Goal: Task Accomplishment & Management: Use online tool/utility

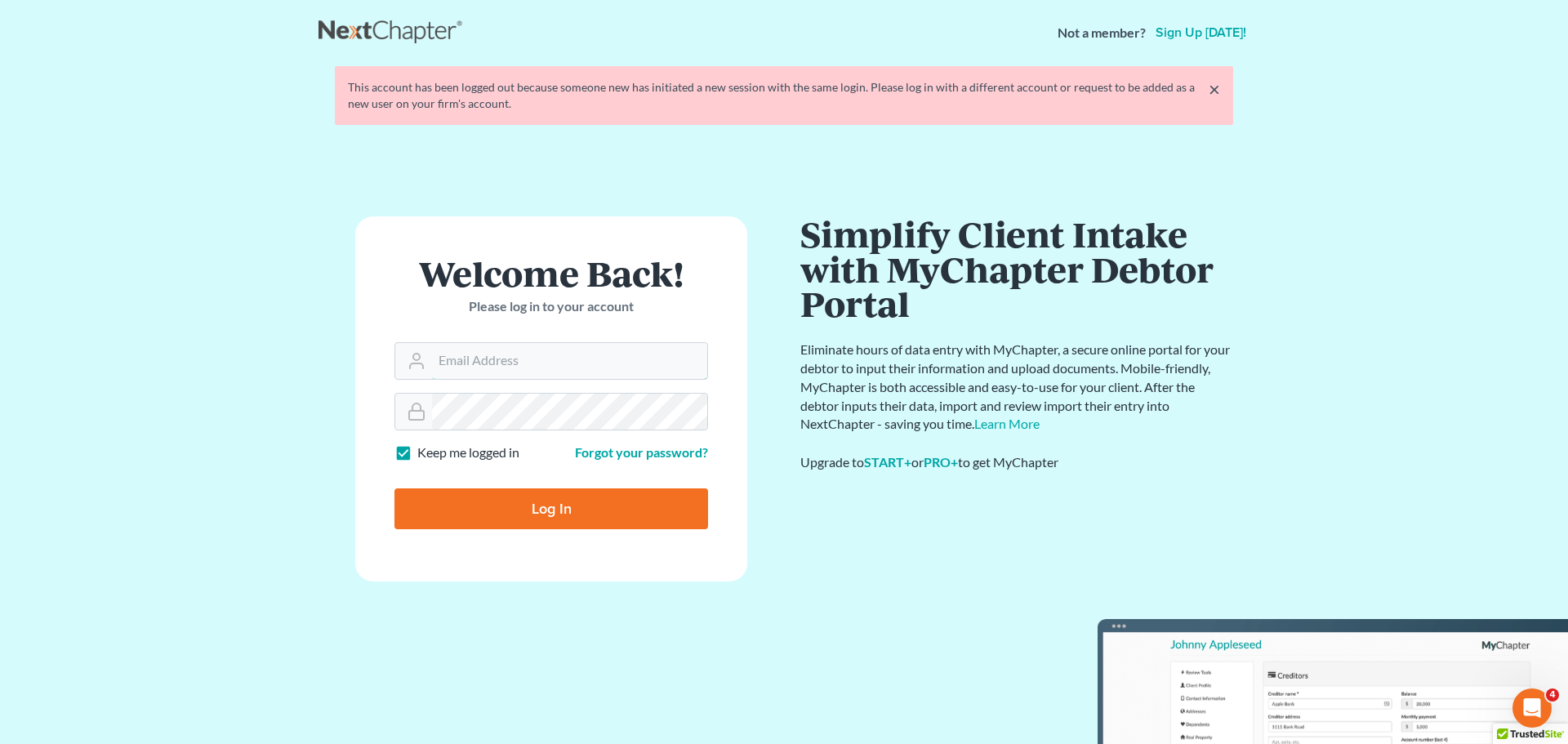
type input "[EMAIL_ADDRESS][DOMAIN_NAME]"
click at [521, 507] on input "Log In" at bounding box center [551, 508] width 313 height 41
type input "Thinking..."
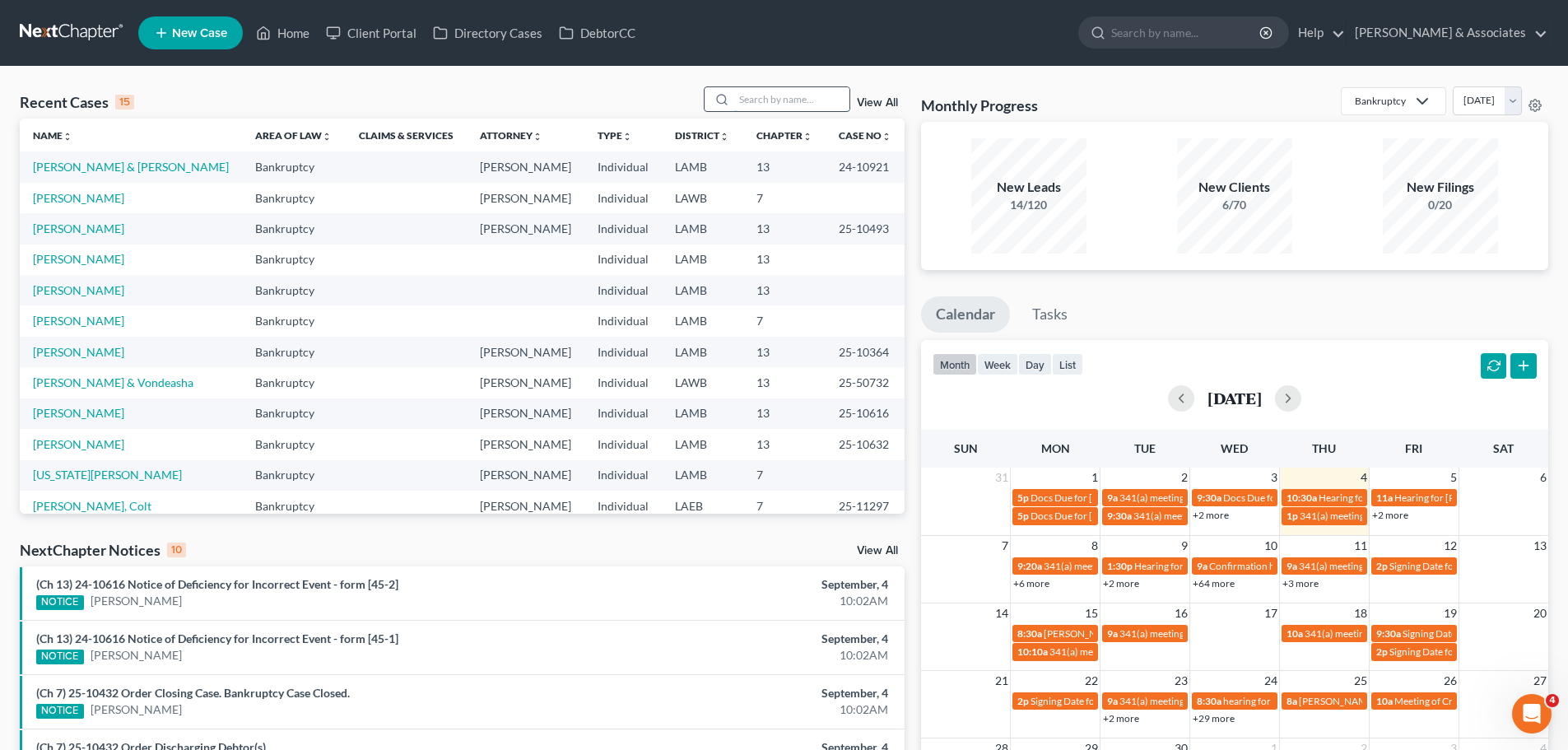
click at [760, 97] on input "search" at bounding box center [792, 99] width 115 height 24
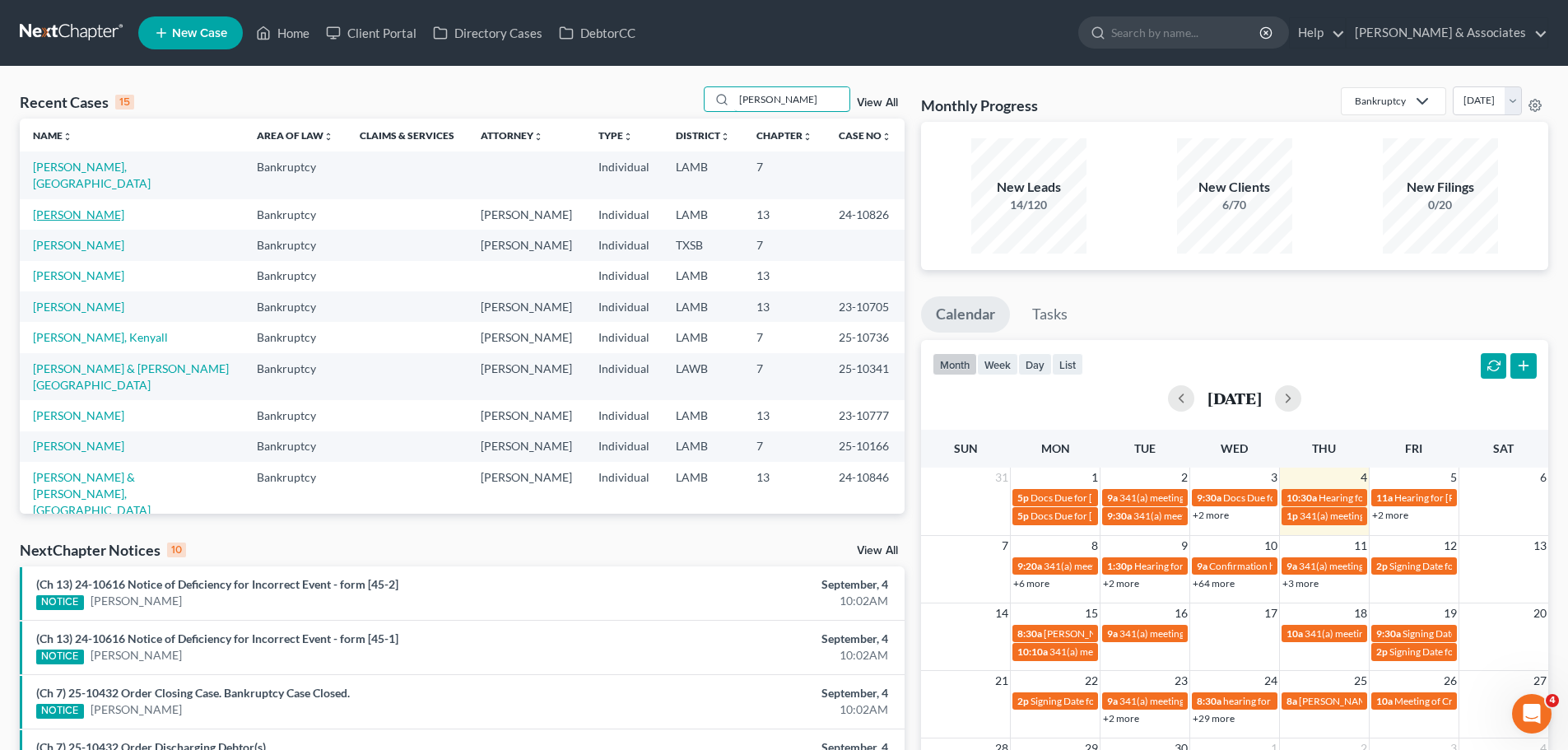
type input "Williams"
click at [88, 207] on link "Williams, Jenna" at bounding box center [78, 214] width 91 height 14
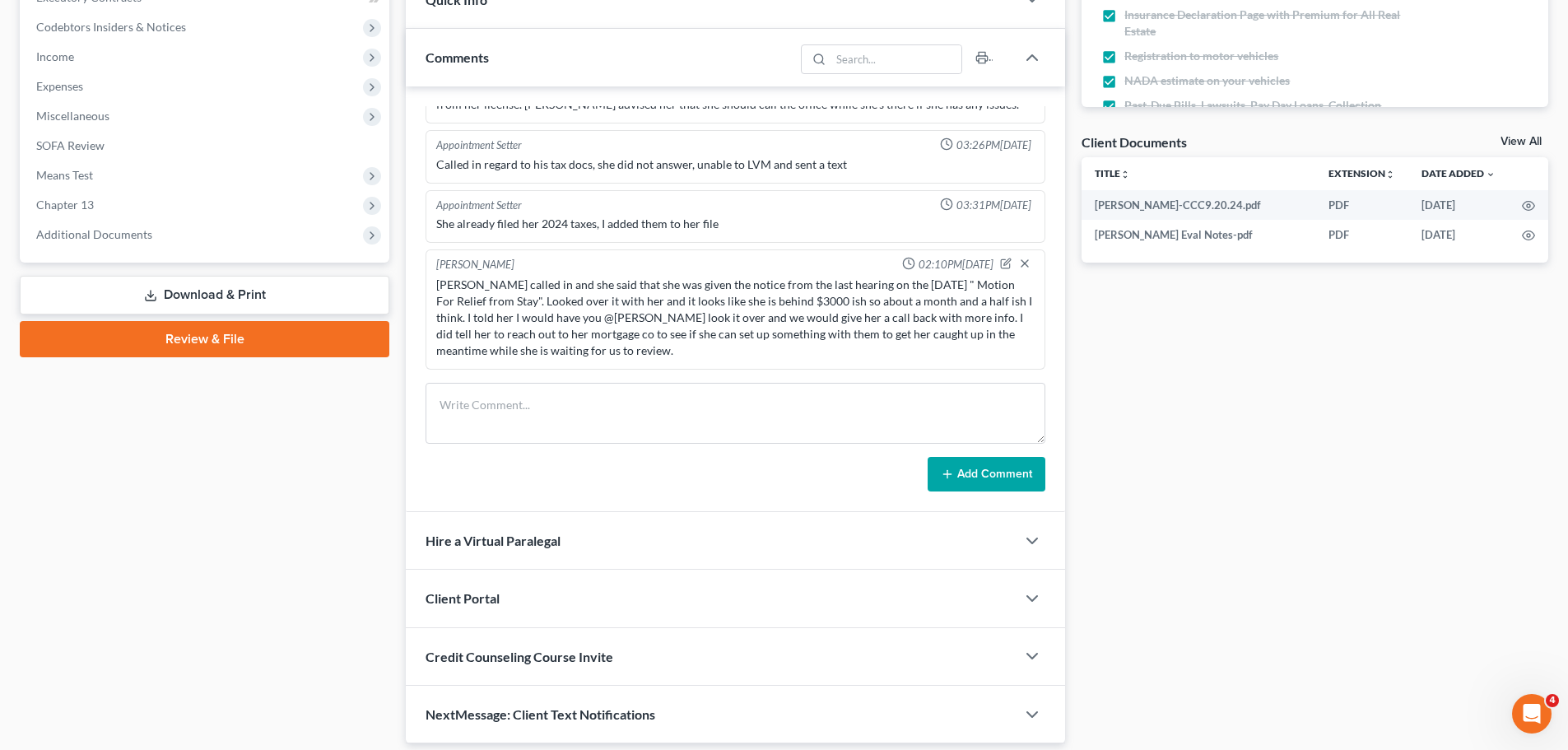
scroll to position [541, 0]
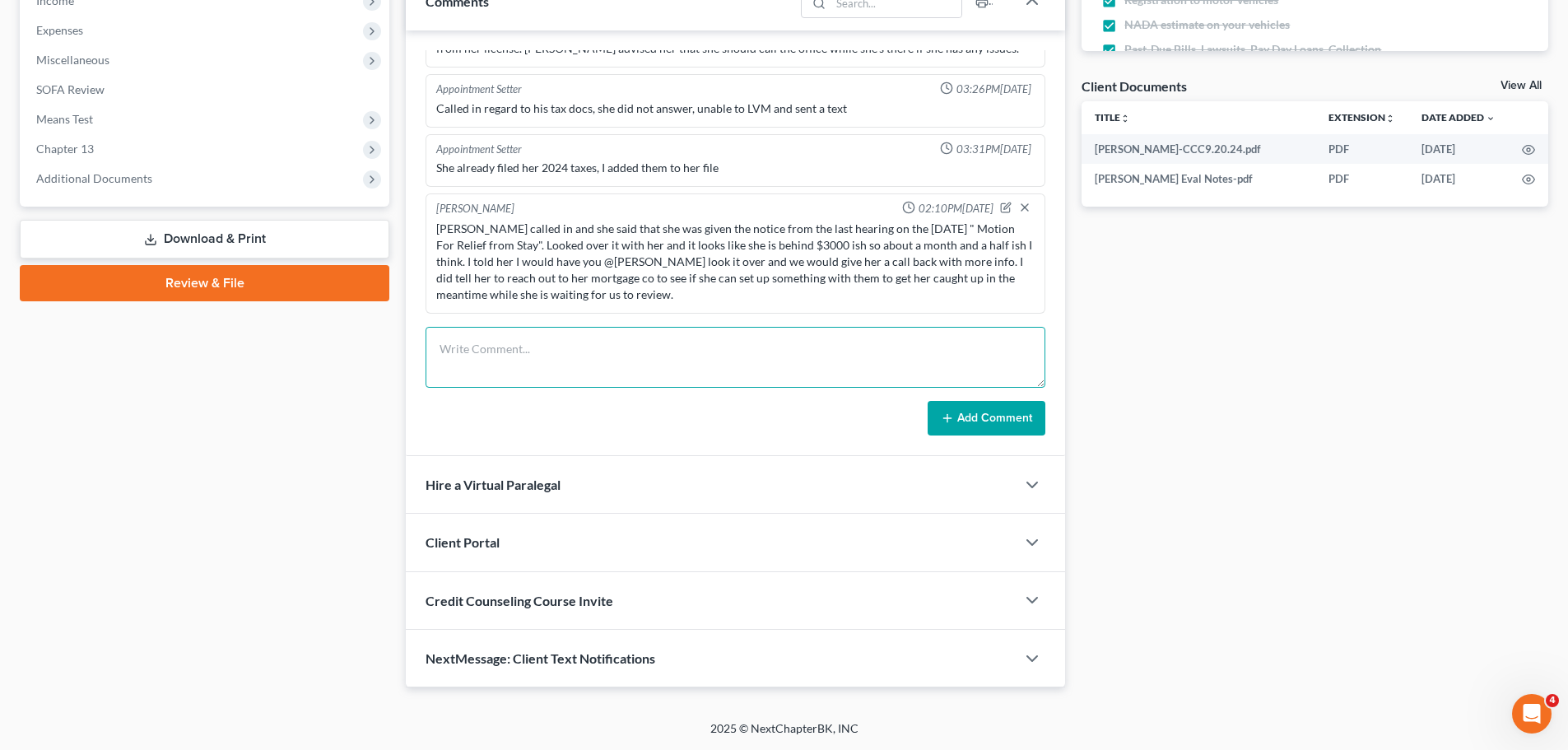
click at [535, 366] on textarea at bounding box center [735, 357] width 620 height 61
paste textarea "Yes! She does have one. Its scheduled for the 24th and our deadline to respond …"
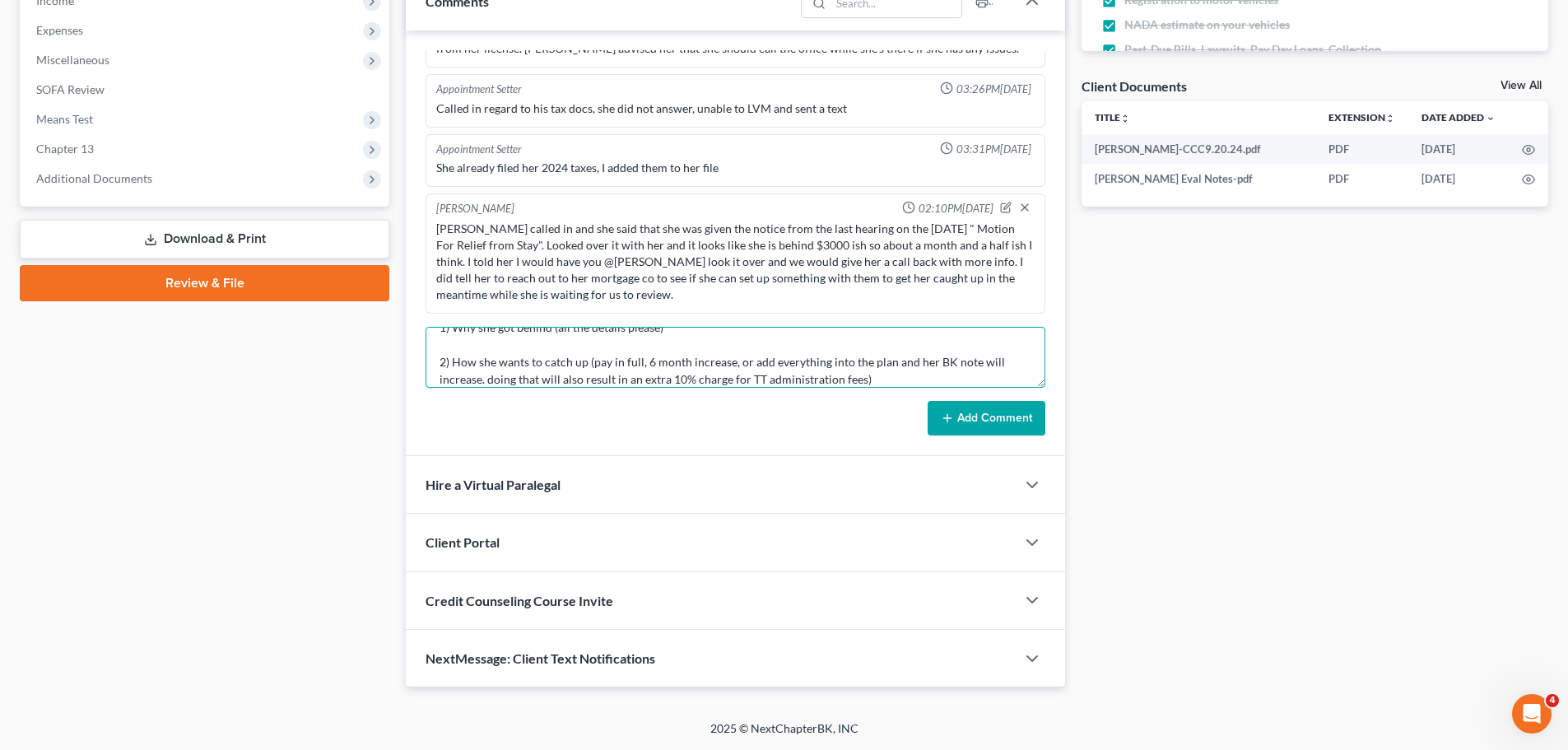
scroll to position [125, 0]
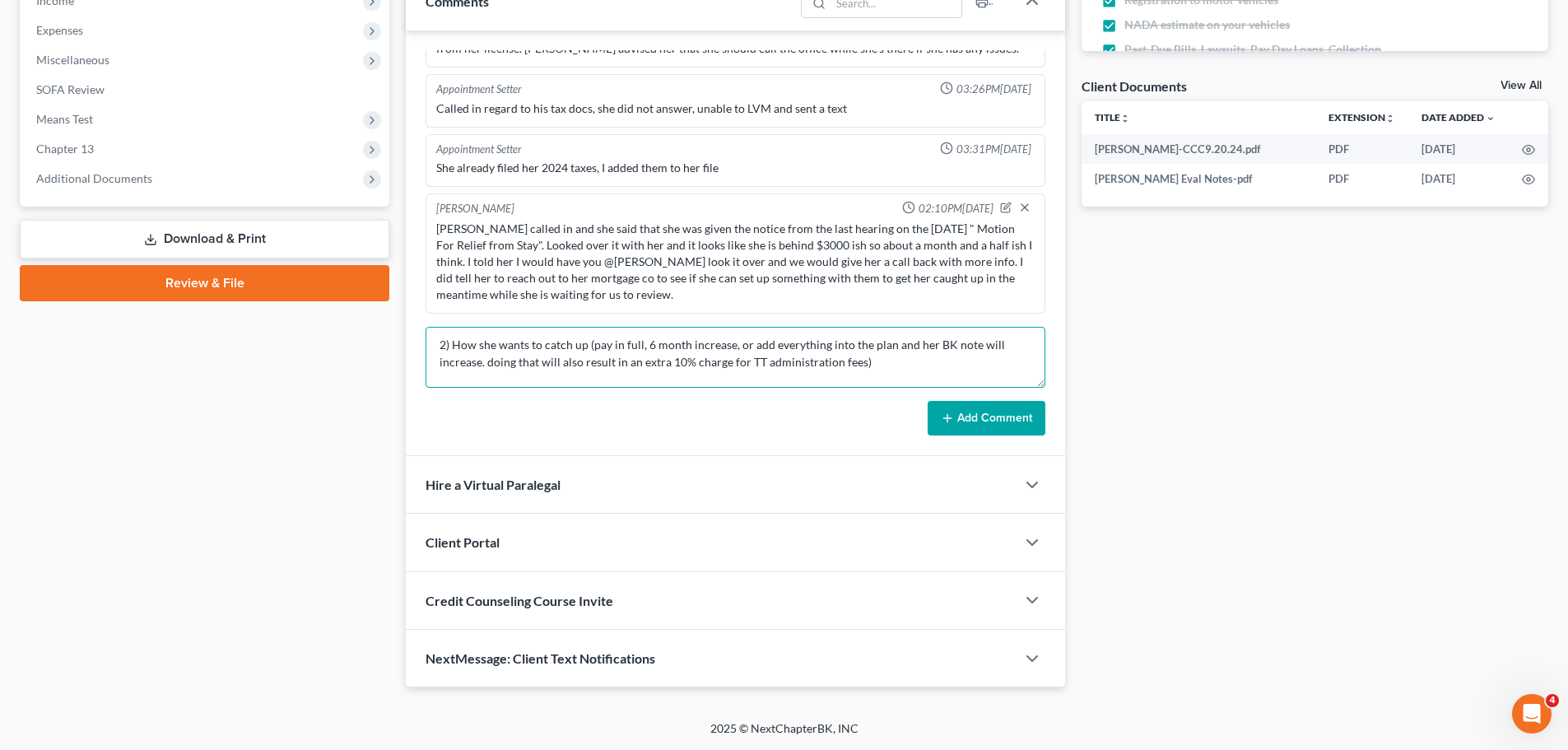
click at [565, 375] on textarea "Notes from Dana: Yes! She does have one. Its scheduled for the 24th and our dea…" at bounding box center [735, 357] width 620 height 61
paste textarea "Jenna said that she talked with the Mortgage Co. and they came up with a pmt pl…"
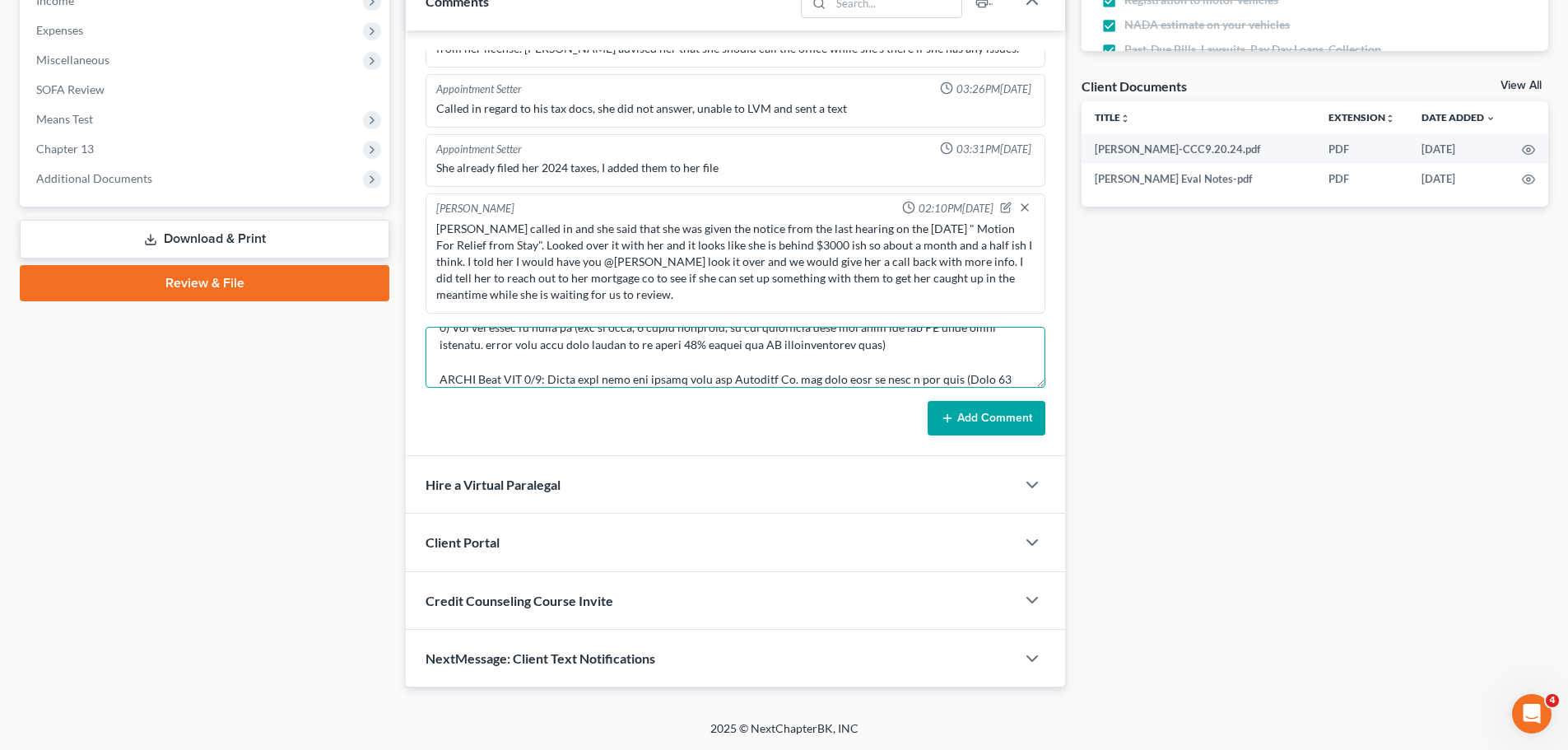
scroll to position [384, 0]
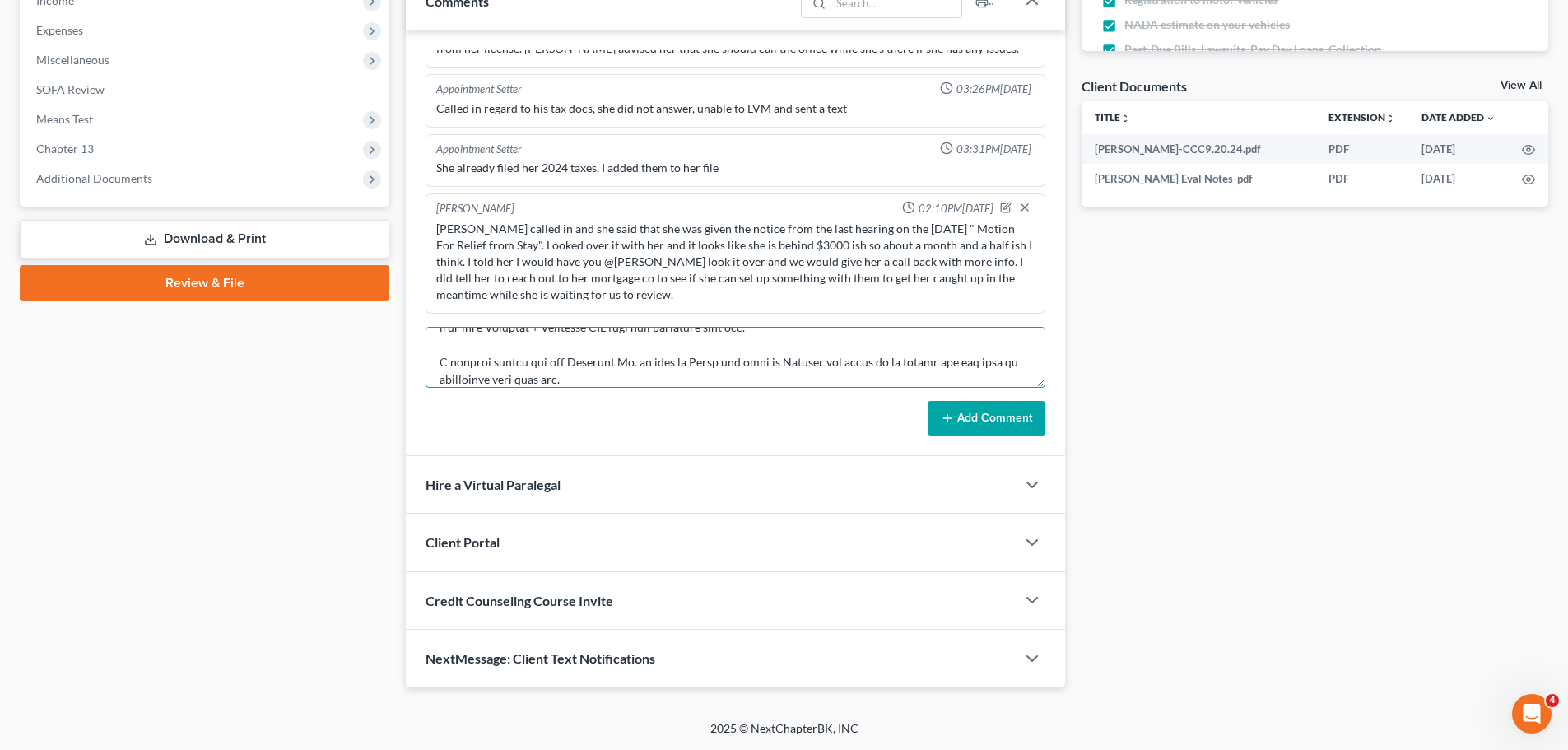
type textarea "Notes from Dana: Yes! She does have one. Its scheduled for the 24th and our dea…"
click at [977, 420] on button "Add Comment" at bounding box center [986, 418] width 118 height 35
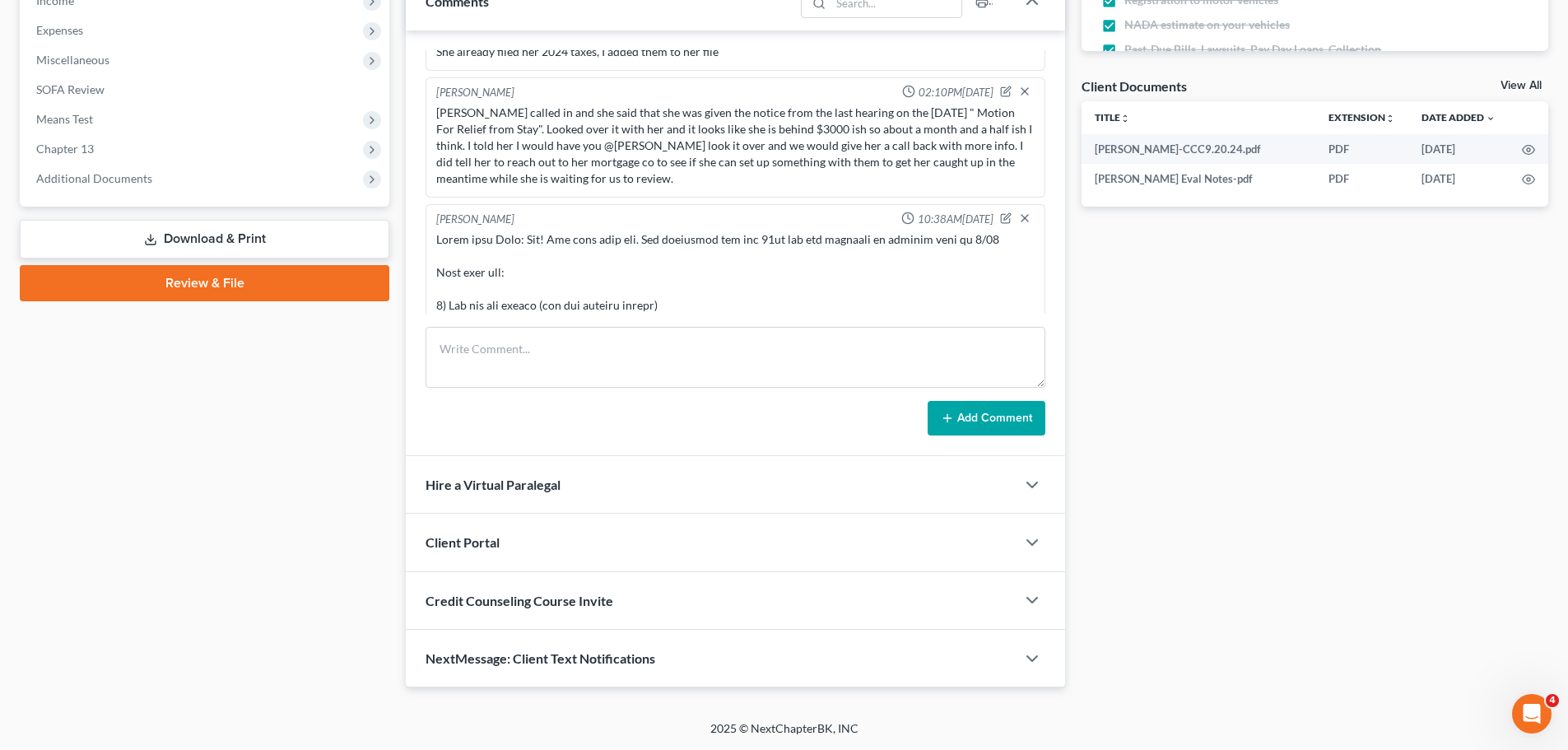
scroll to position [2215, 0]
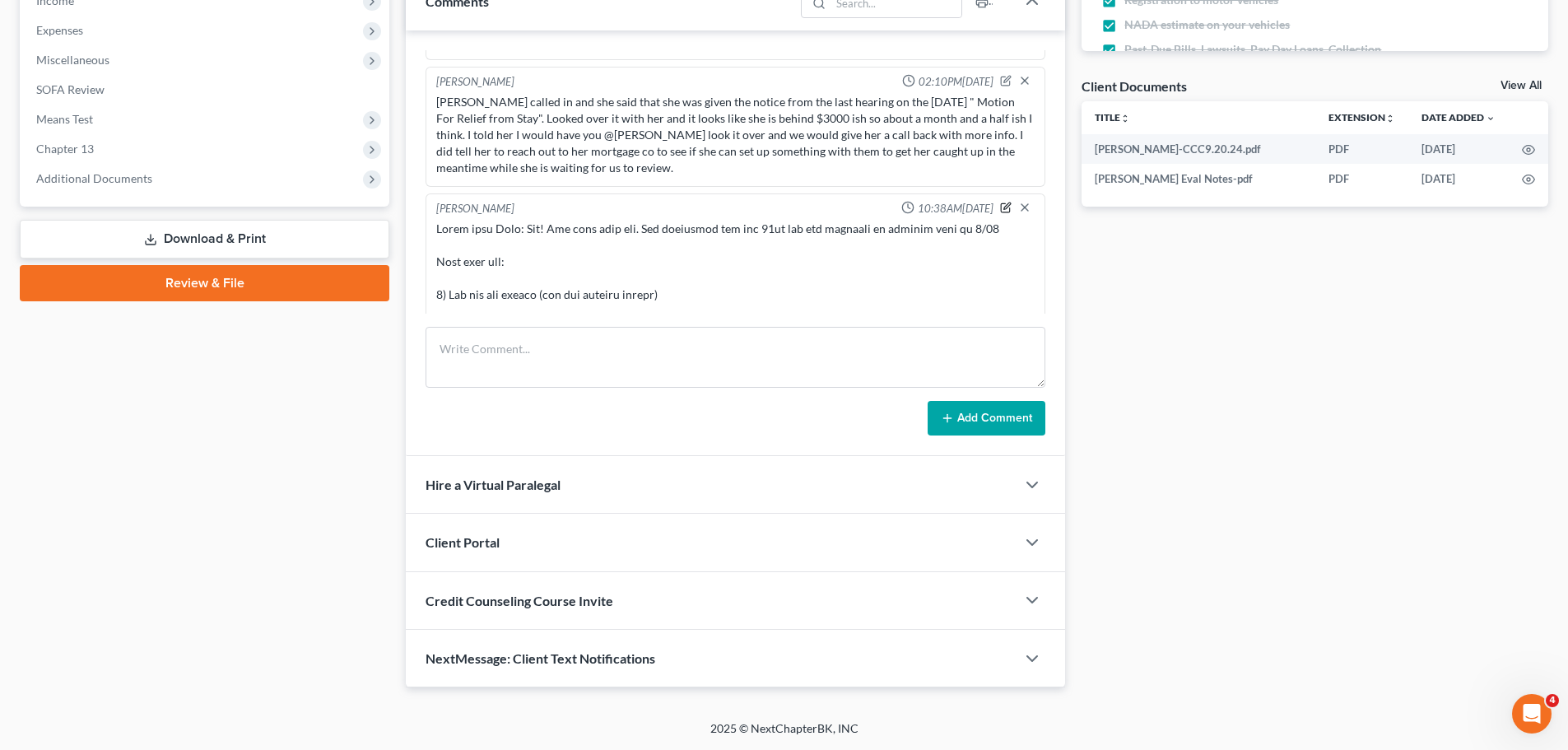
click at [1000, 205] on icon "button" at bounding box center [1006, 207] width 12 height 12
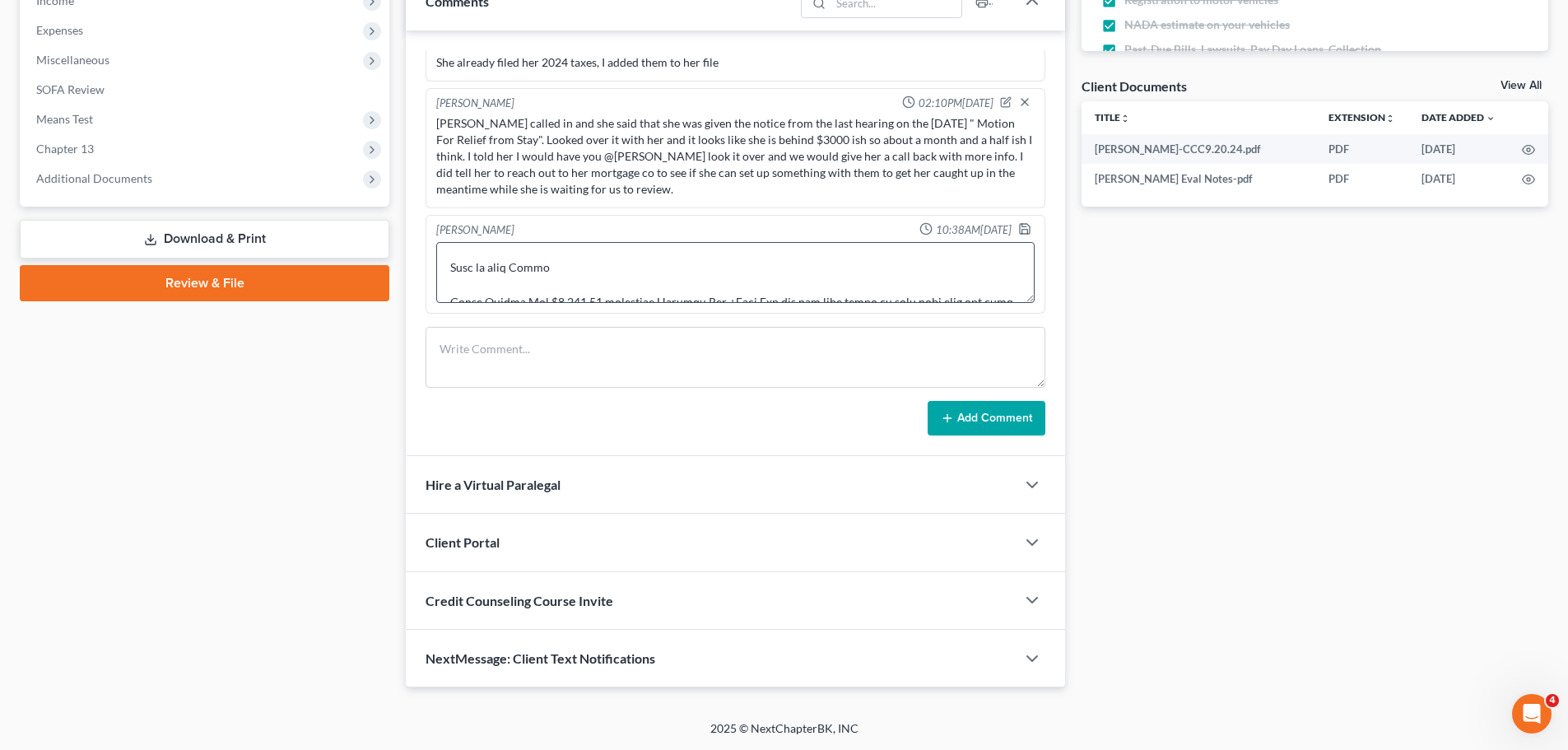
scroll to position [267, 0]
click at [567, 284] on textarea at bounding box center [736, 272] width 599 height 61
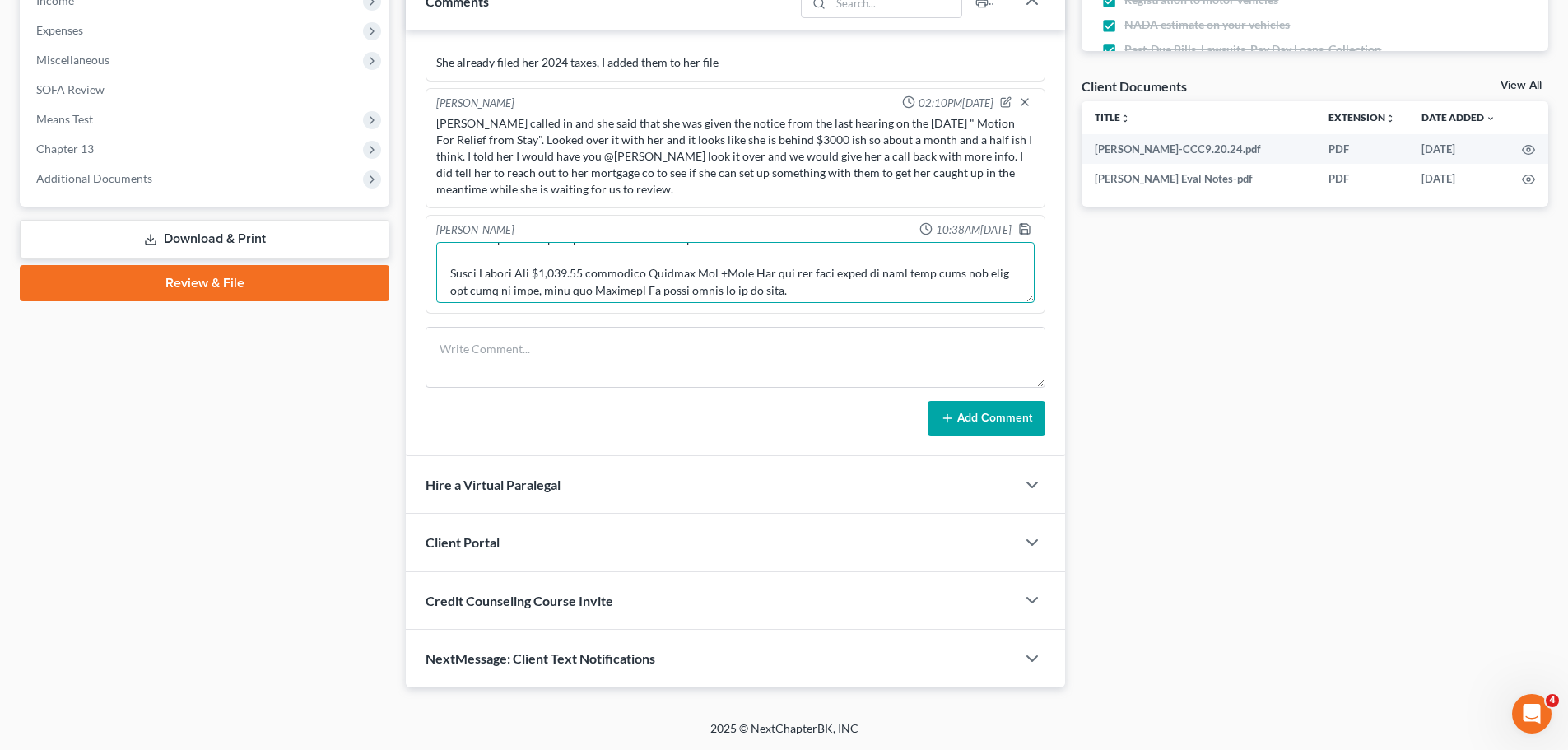
scroll to position [250, 0]
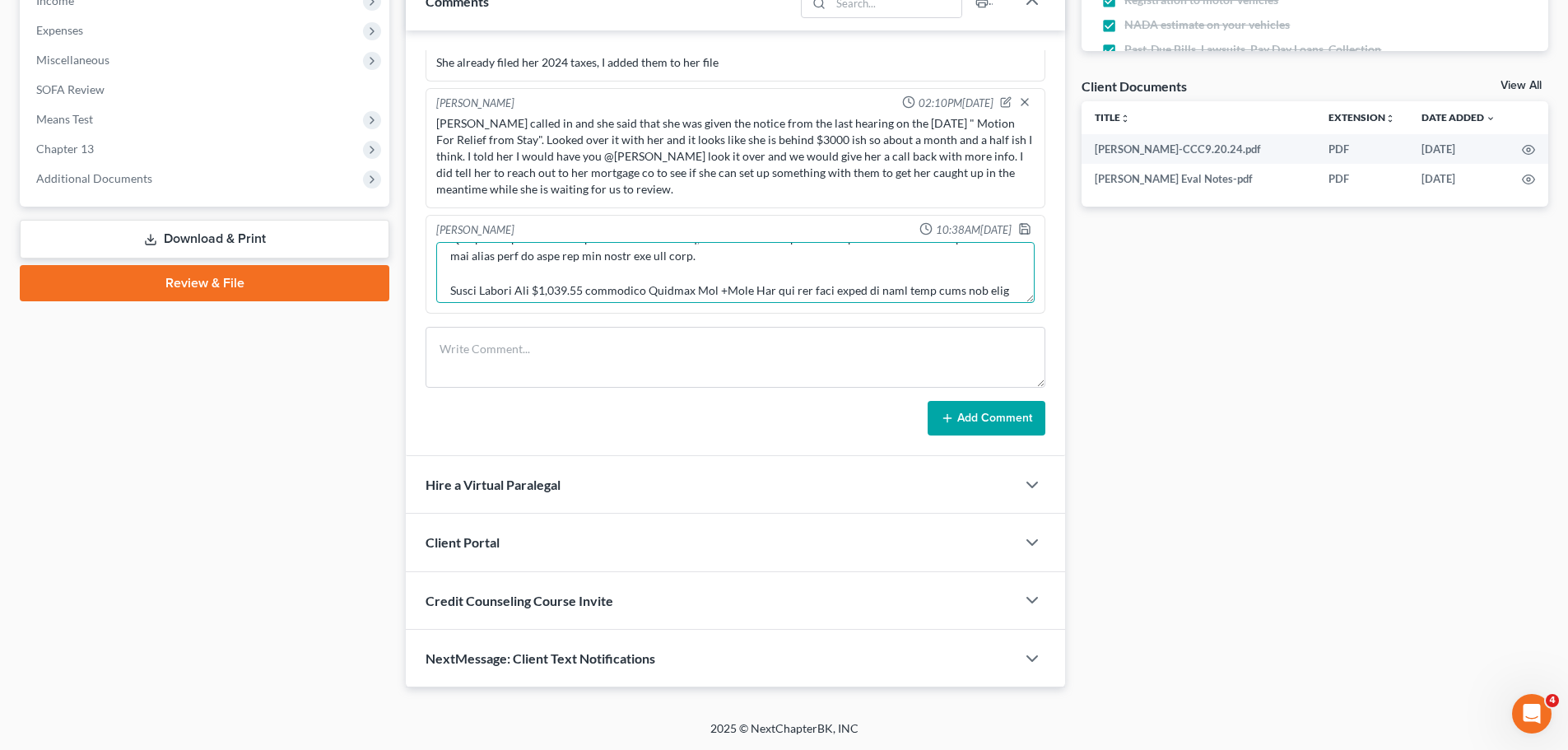
type textarea "Notes from Dana: Yes! She does have one. Its scheduled for the 24th and our dea…"
click at [1003, 419] on button "Add Comment" at bounding box center [986, 418] width 118 height 35
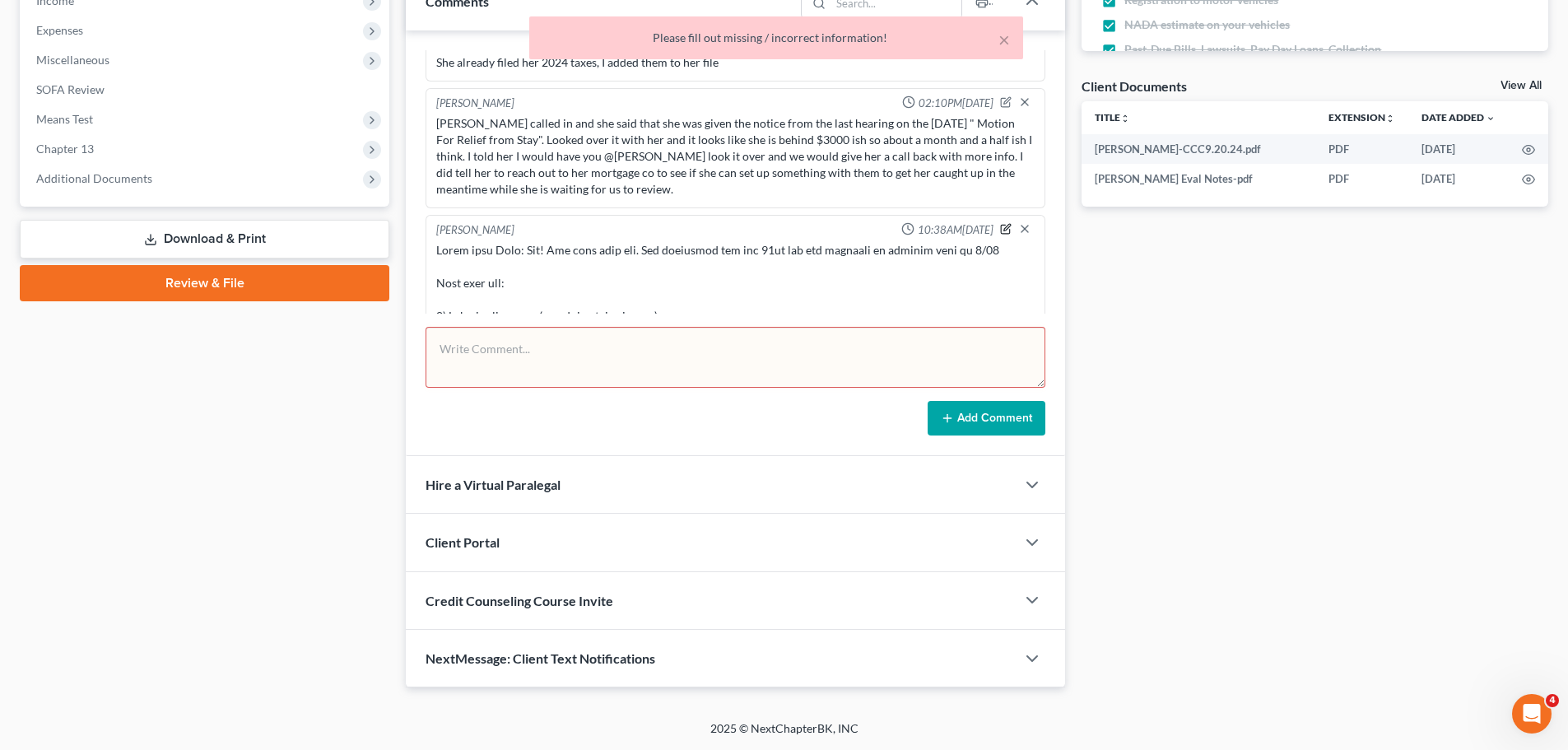
click at [1000, 225] on icon "button" at bounding box center [1006, 228] width 12 height 12
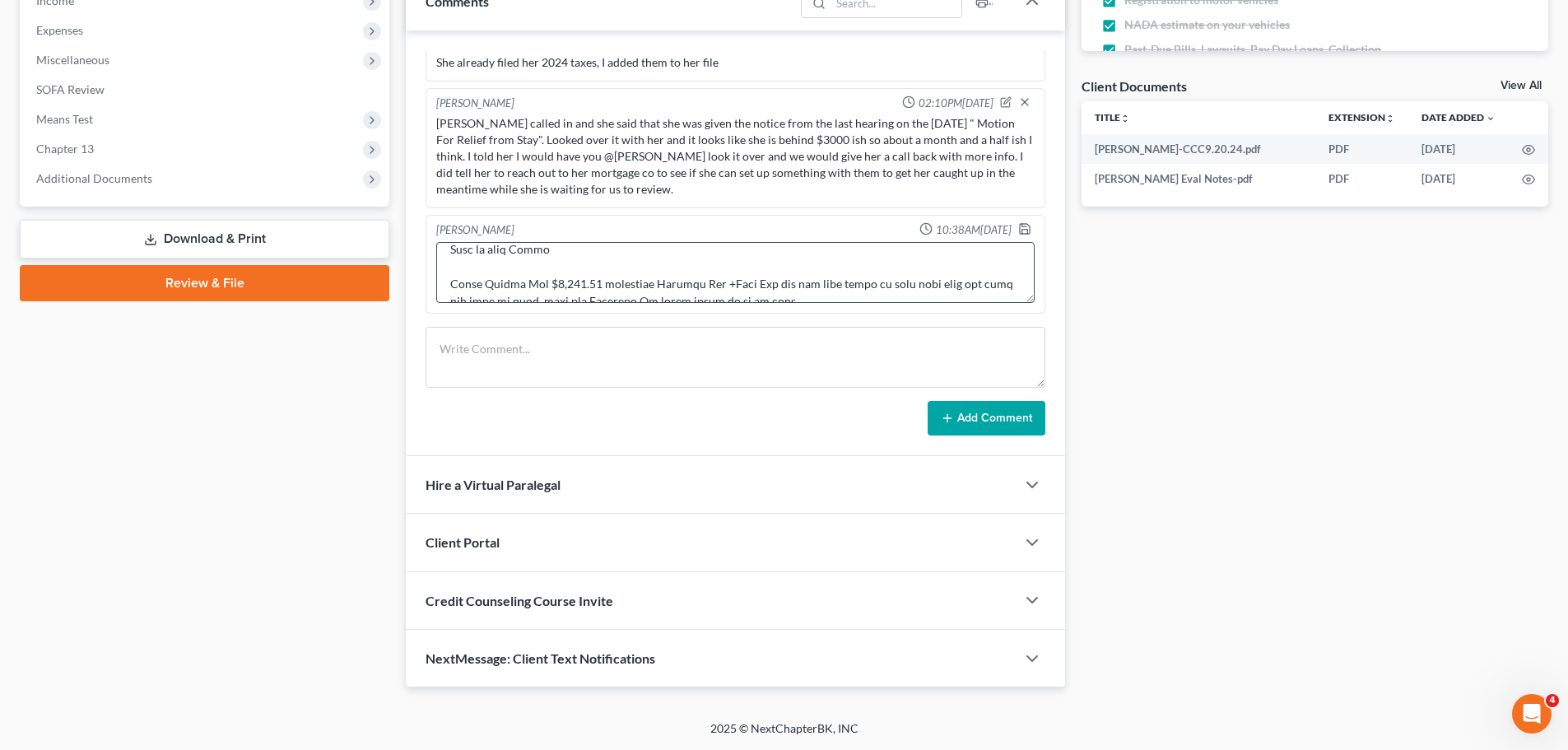
scroll to position [267, 0]
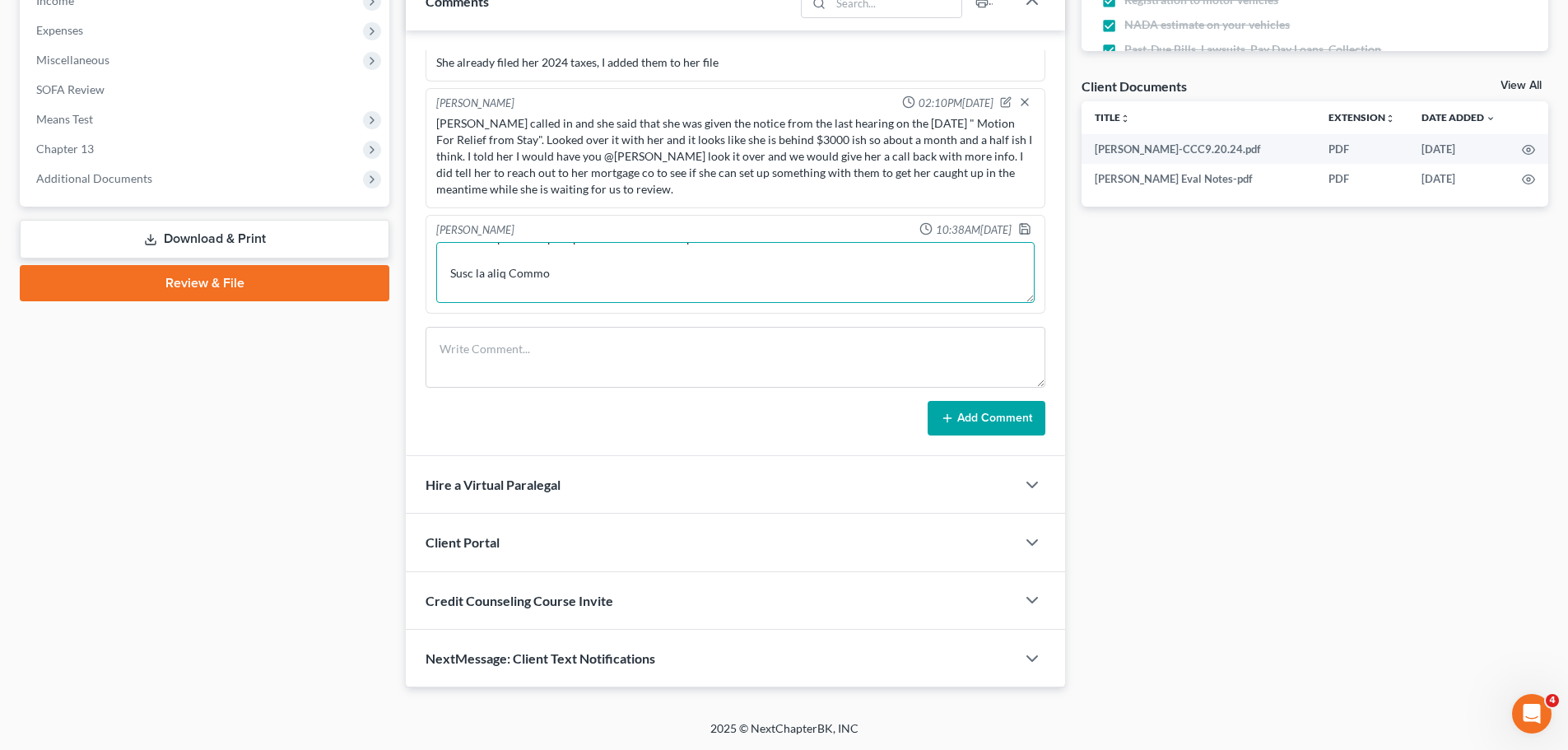
click at [586, 288] on textarea at bounding box center [736, 272] width 599 height 61
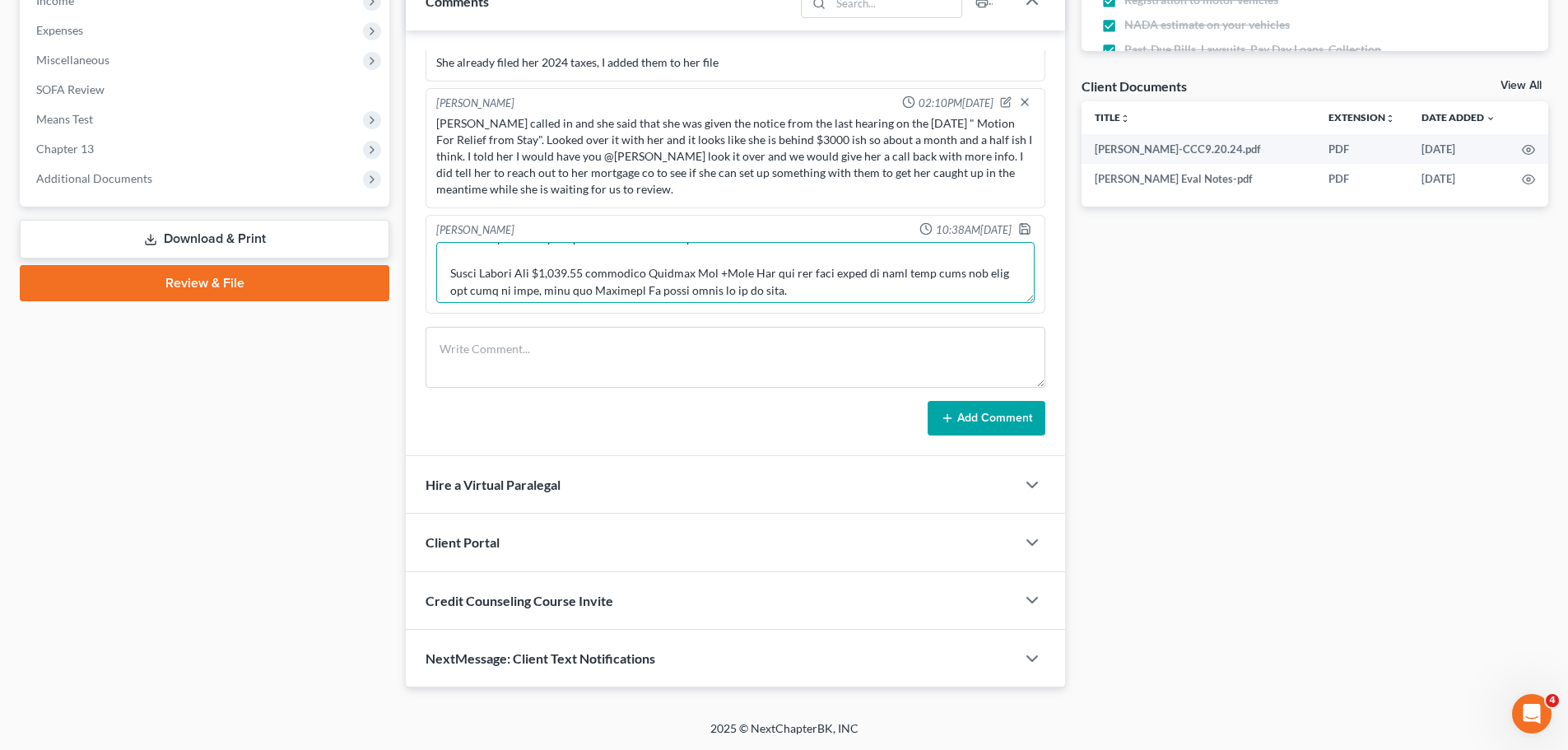
scroll to position [250, 0]
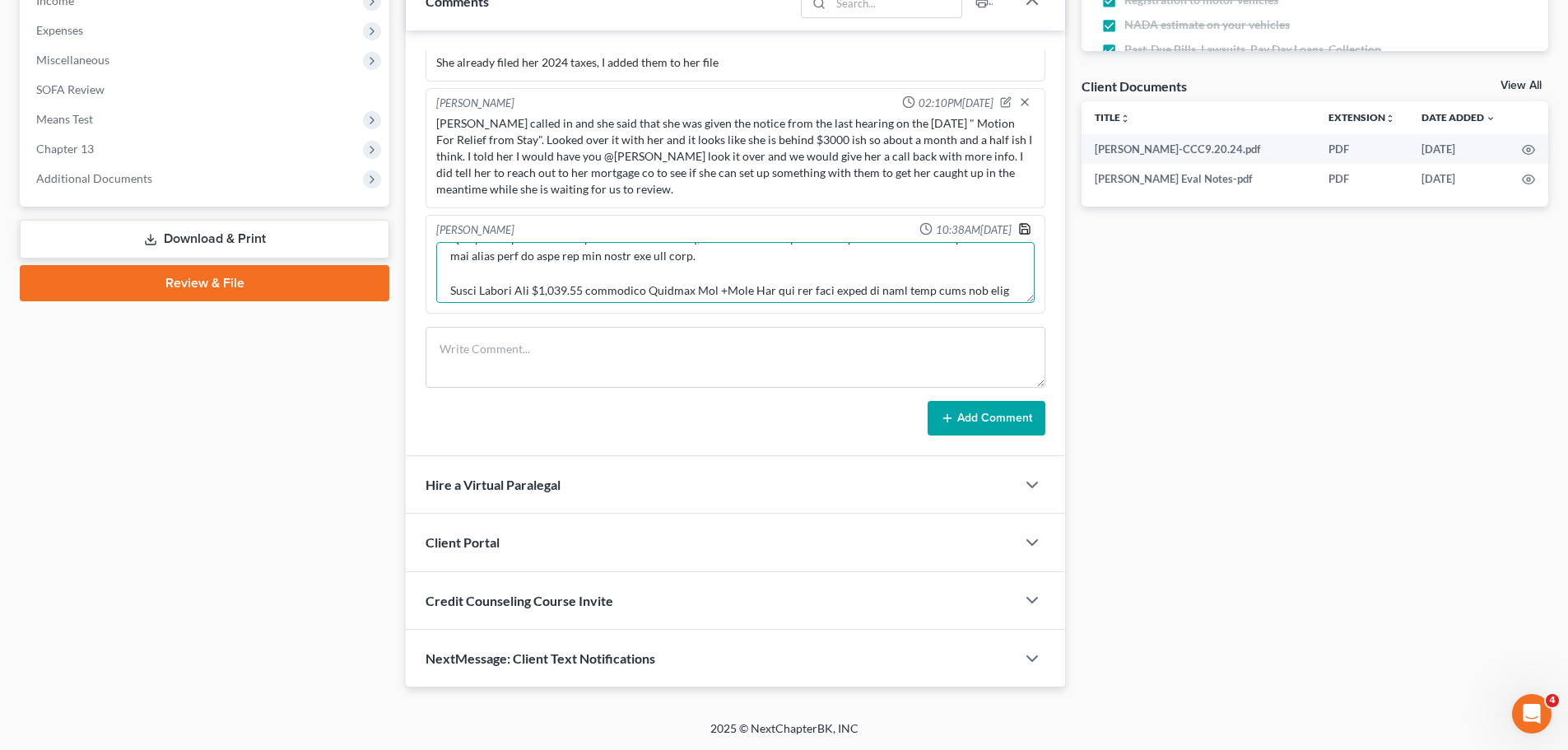
type textarea "Notes from Dana: Yes! She does have one. Its scheduled for the 24th and our dea…"
click at [1022, 226] on polyline "button" at bounding box center [1024, 224] width 5 height 3
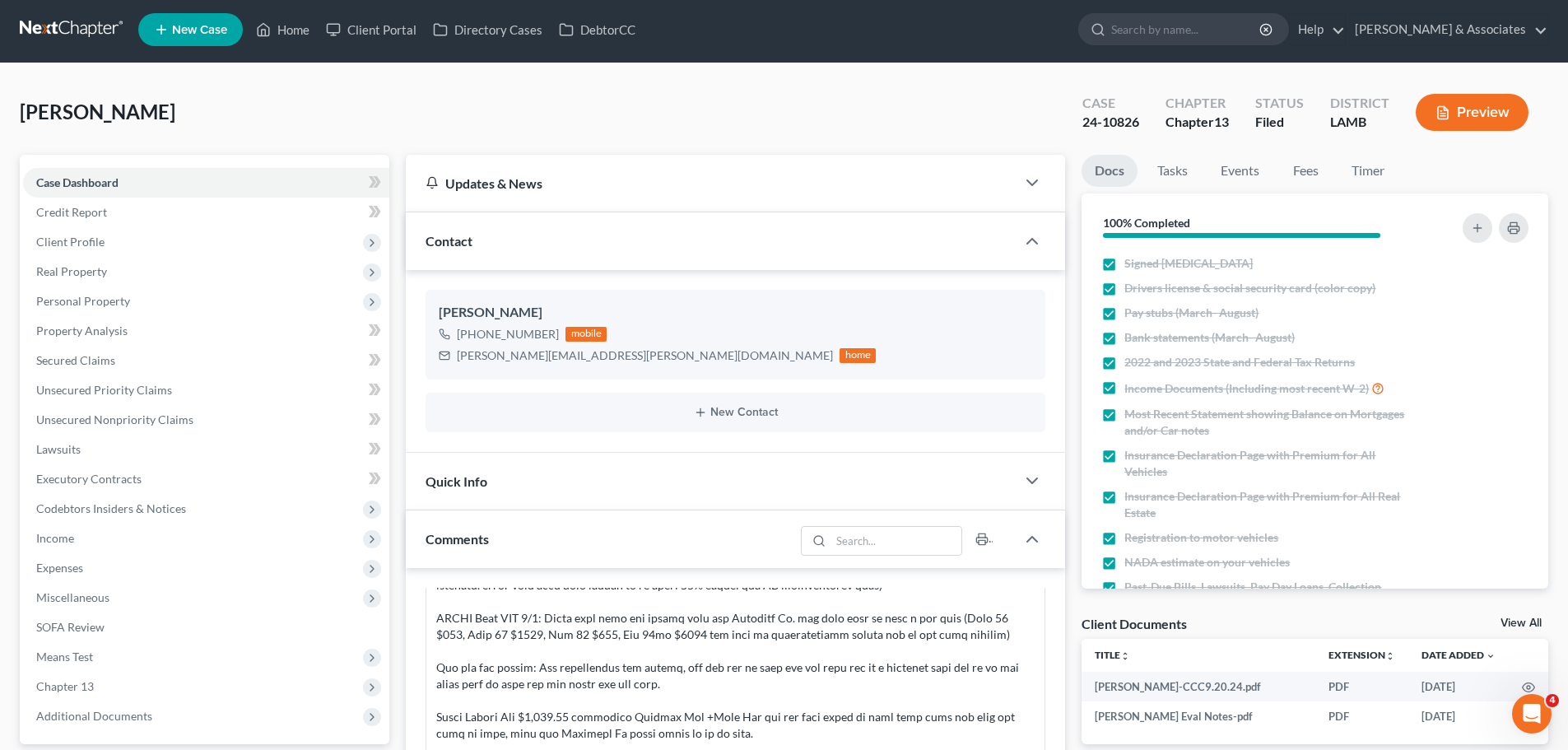
scroll to position [0, 0]
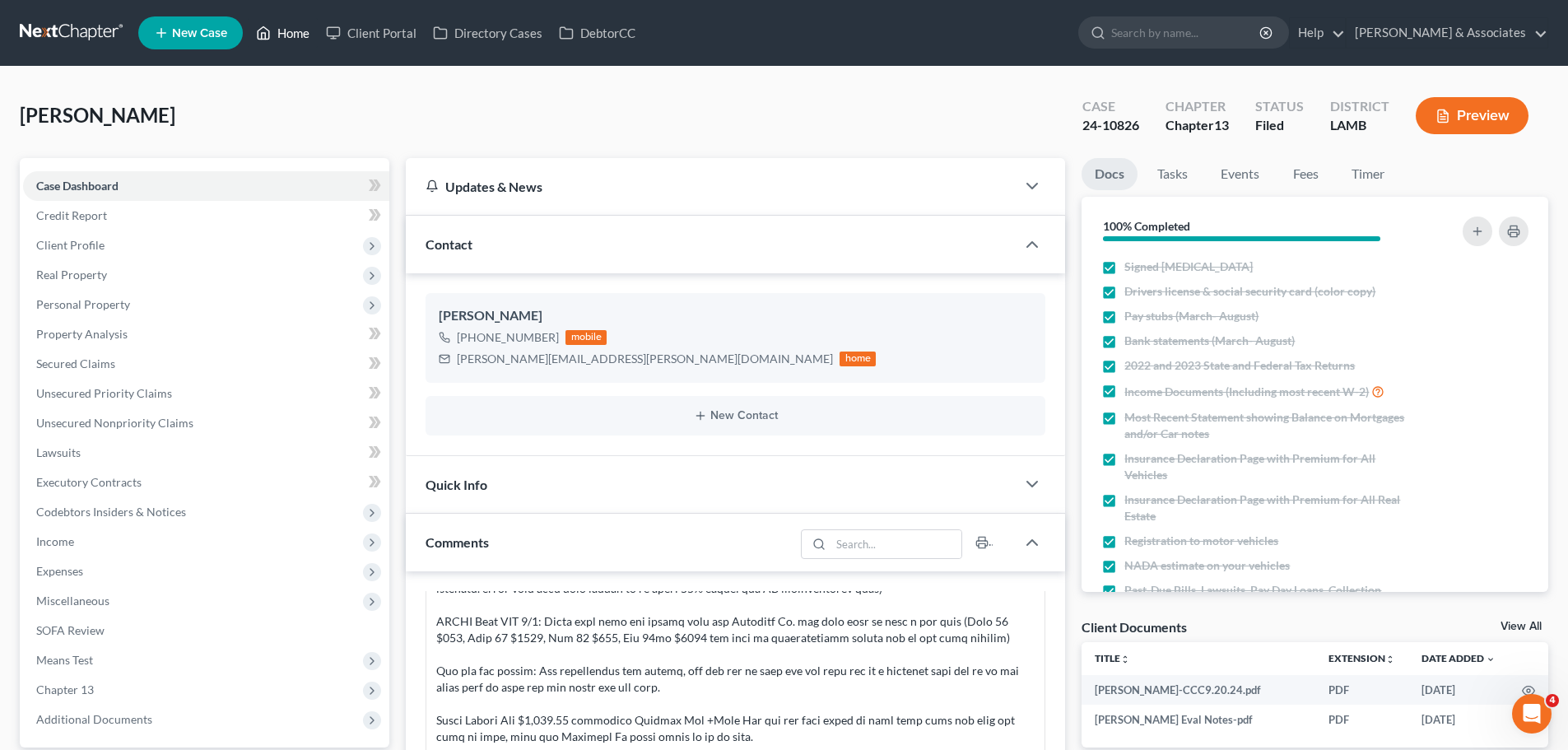
click at [287, 37] on link "Home" at bounding box center [282, 33] width 70 height 29
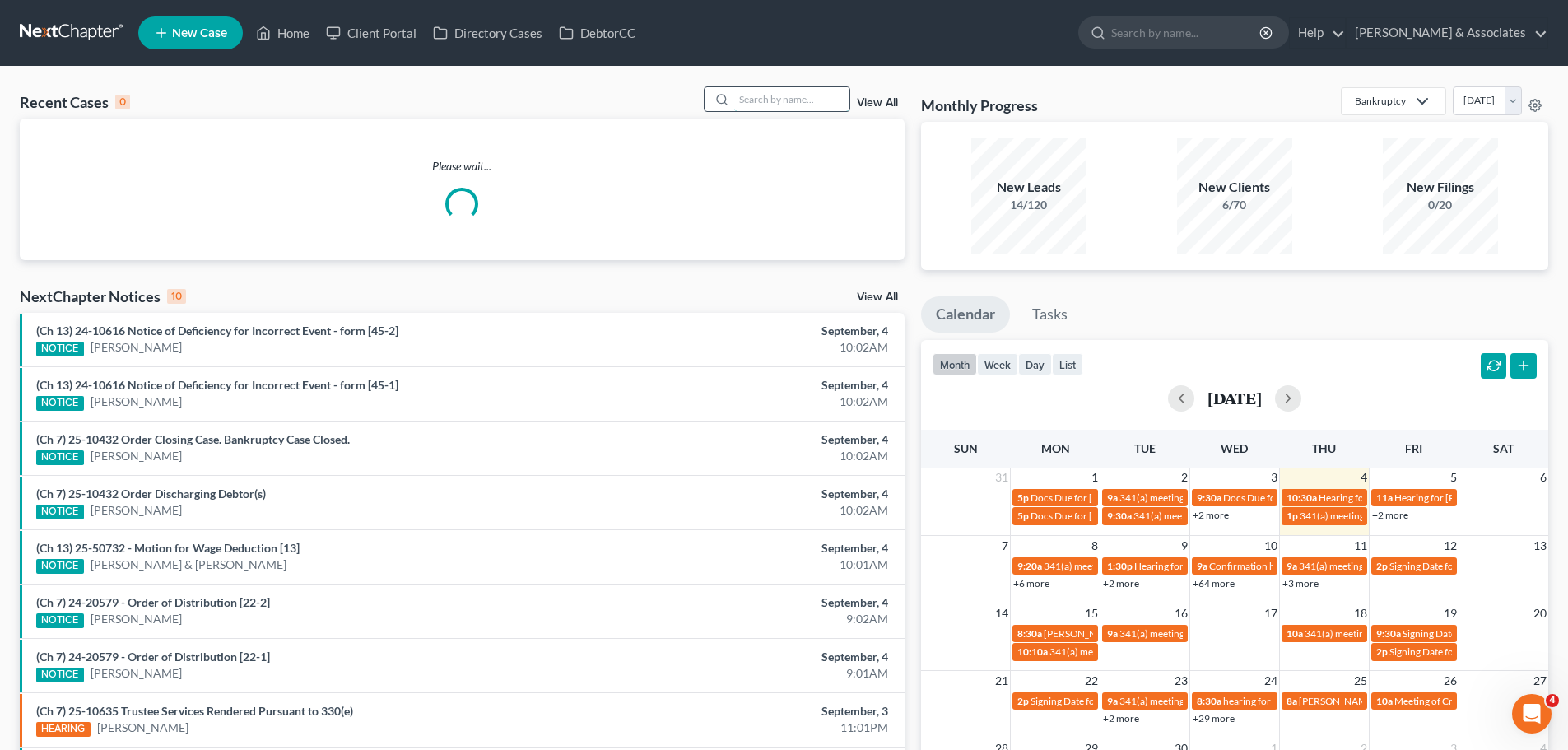
click at [778, 96] on input "search" at bounding box center [792, 99] width 115 height 24
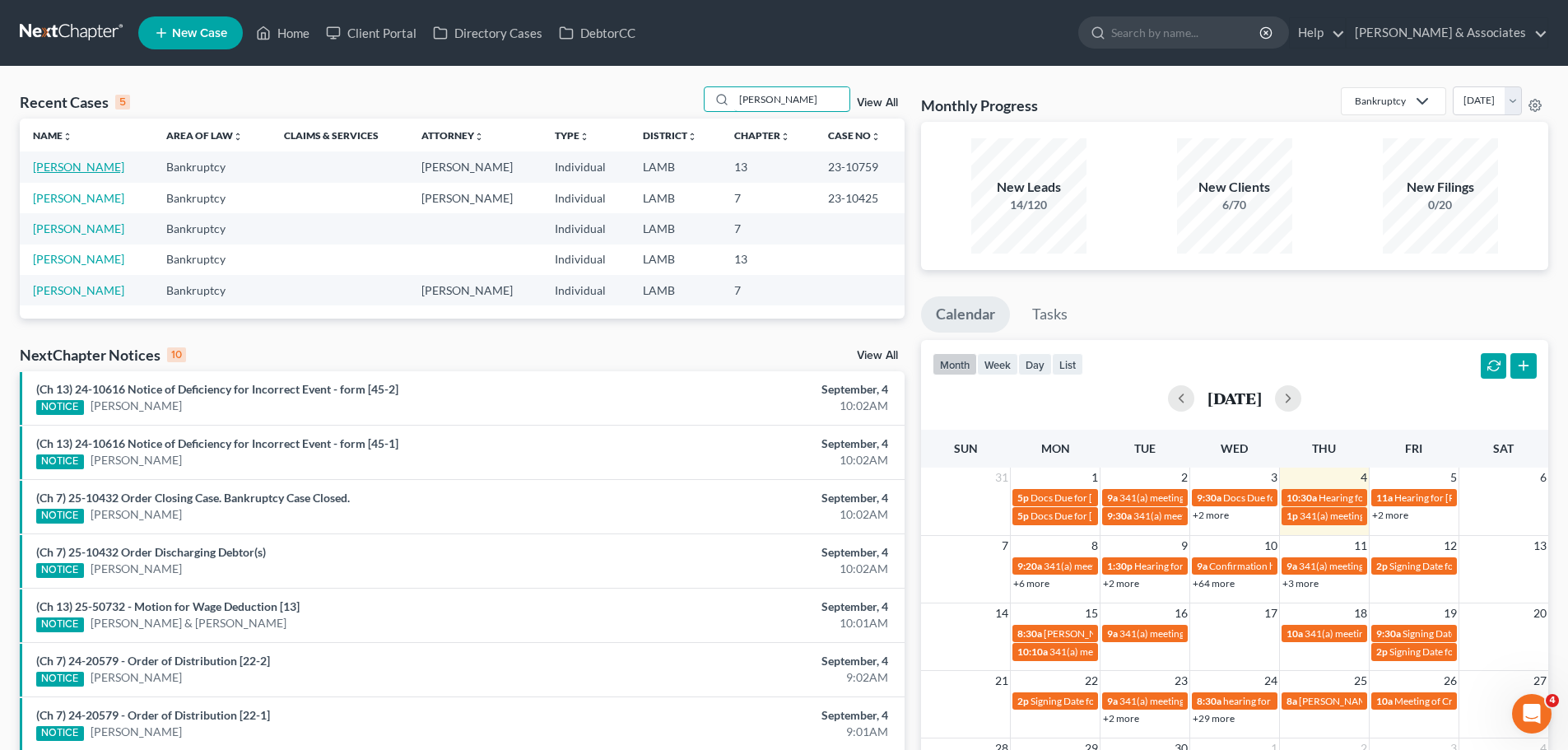
type input "Quinn"
click at [78, 170] on link "Quinn, Deborah" at bounding box center [78, 166] width 91 height 14
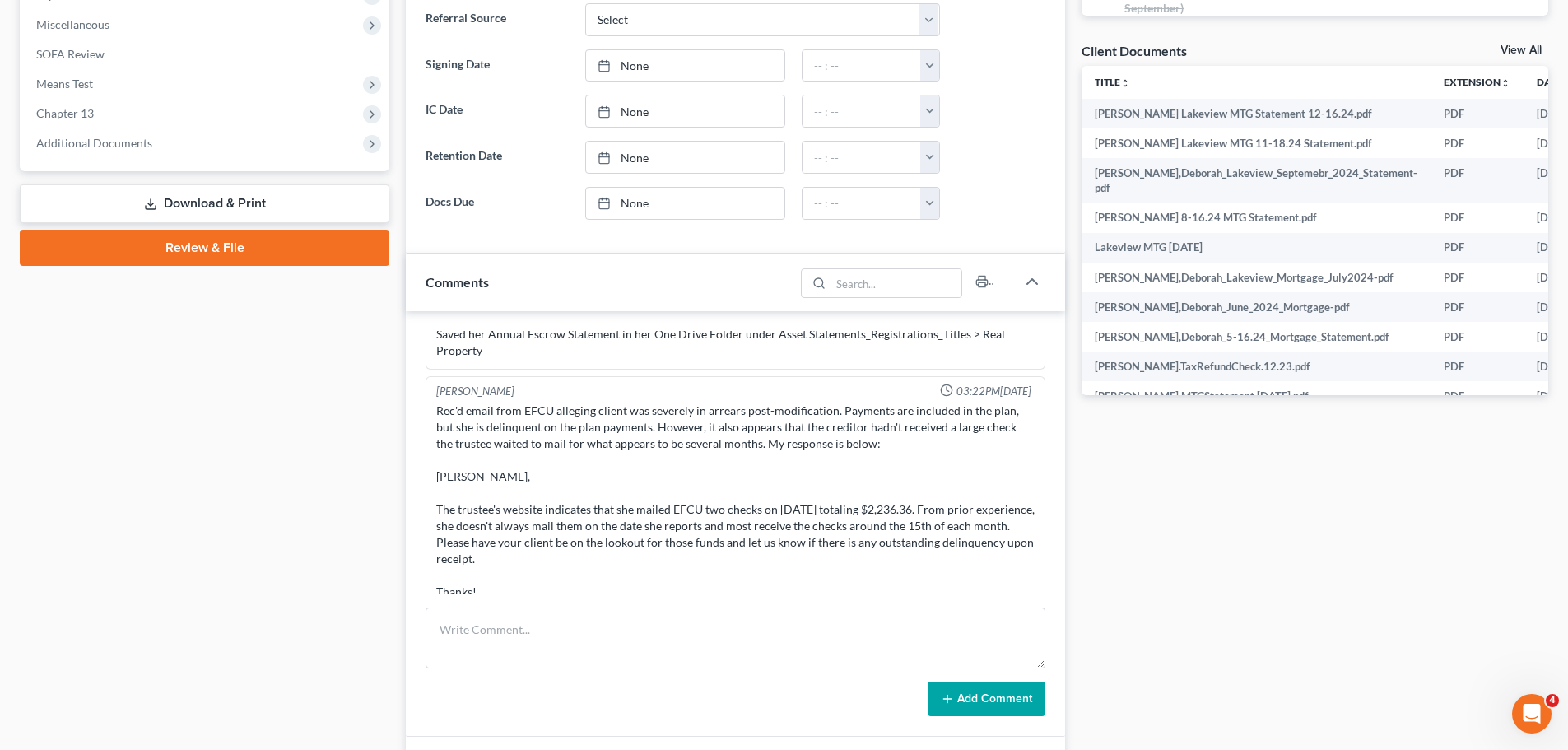
scroll to position [9448, 0]
click at [476, 638] on textarea at bounding box center [735, 638] width 620 height 61
paste textarea "JJO has her on TFS. her PDs are inconsistent, which leads me to believe that he…"
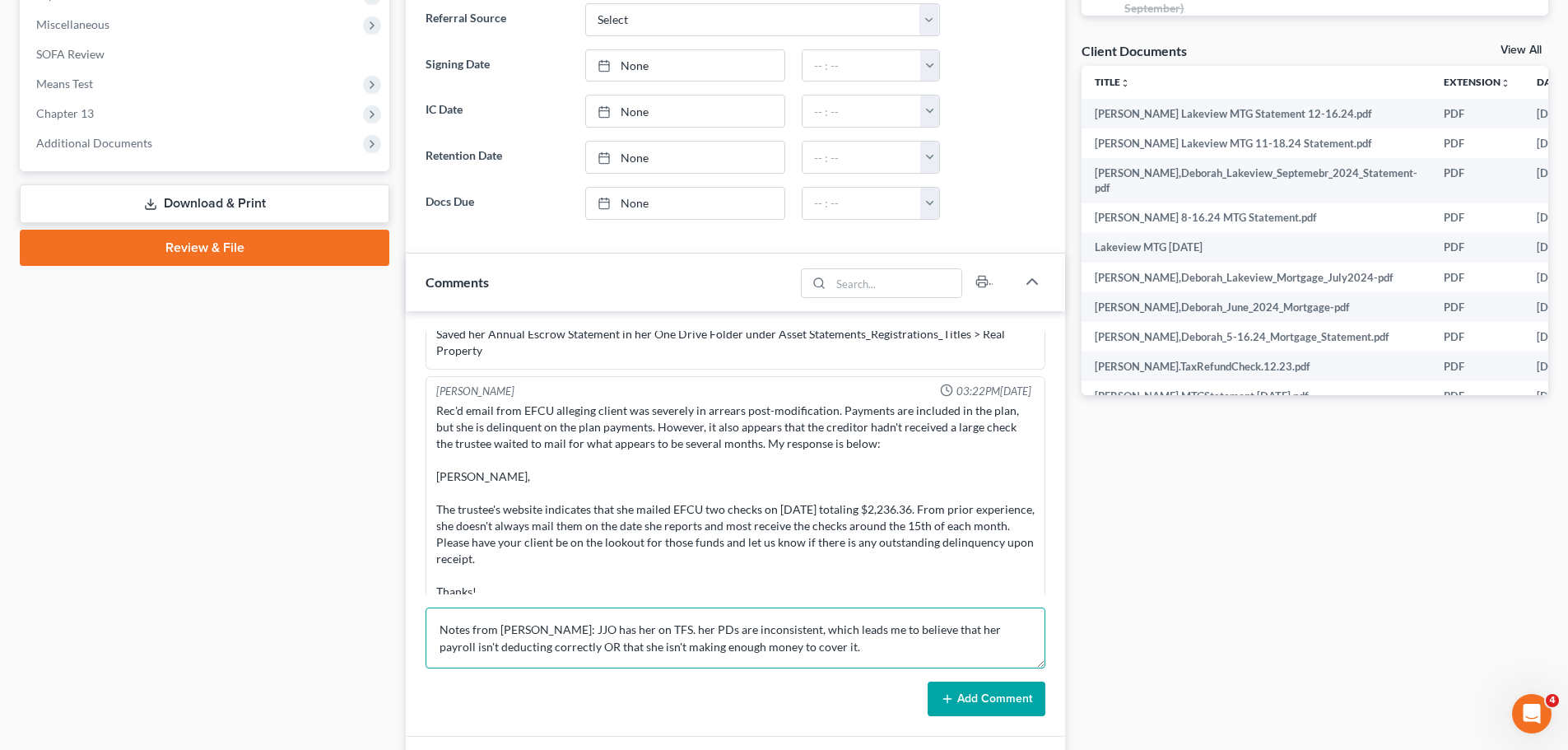
scroll to position [73, 0]
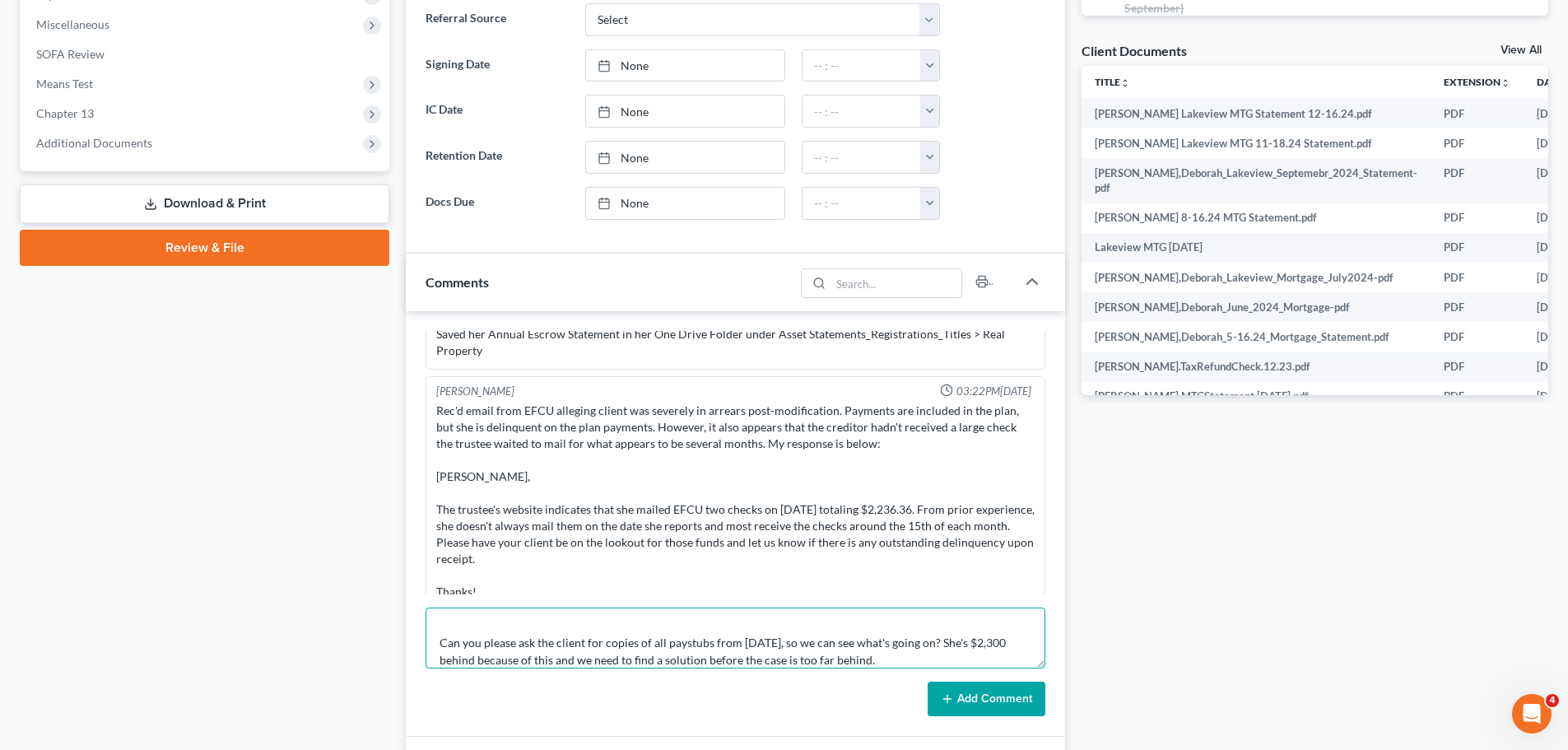
type textarea "Notes from Dana: JJO has her on TFS. her PDs are inconsistent, which leads me t…"
click at [1013, 695] on button "Add Comment" at bounding box center [986, 699] width 118 height 35
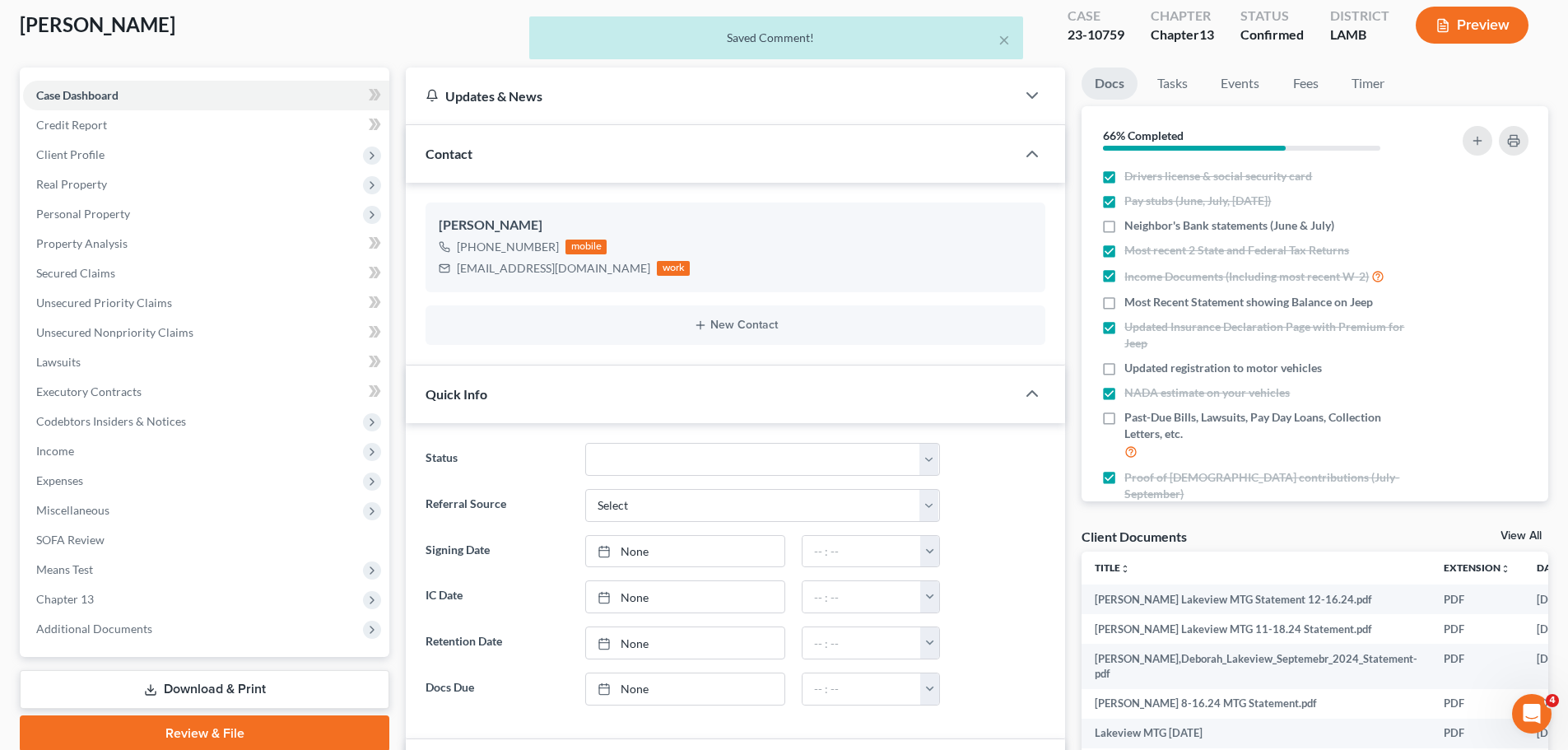
scroll to position [82, 0]
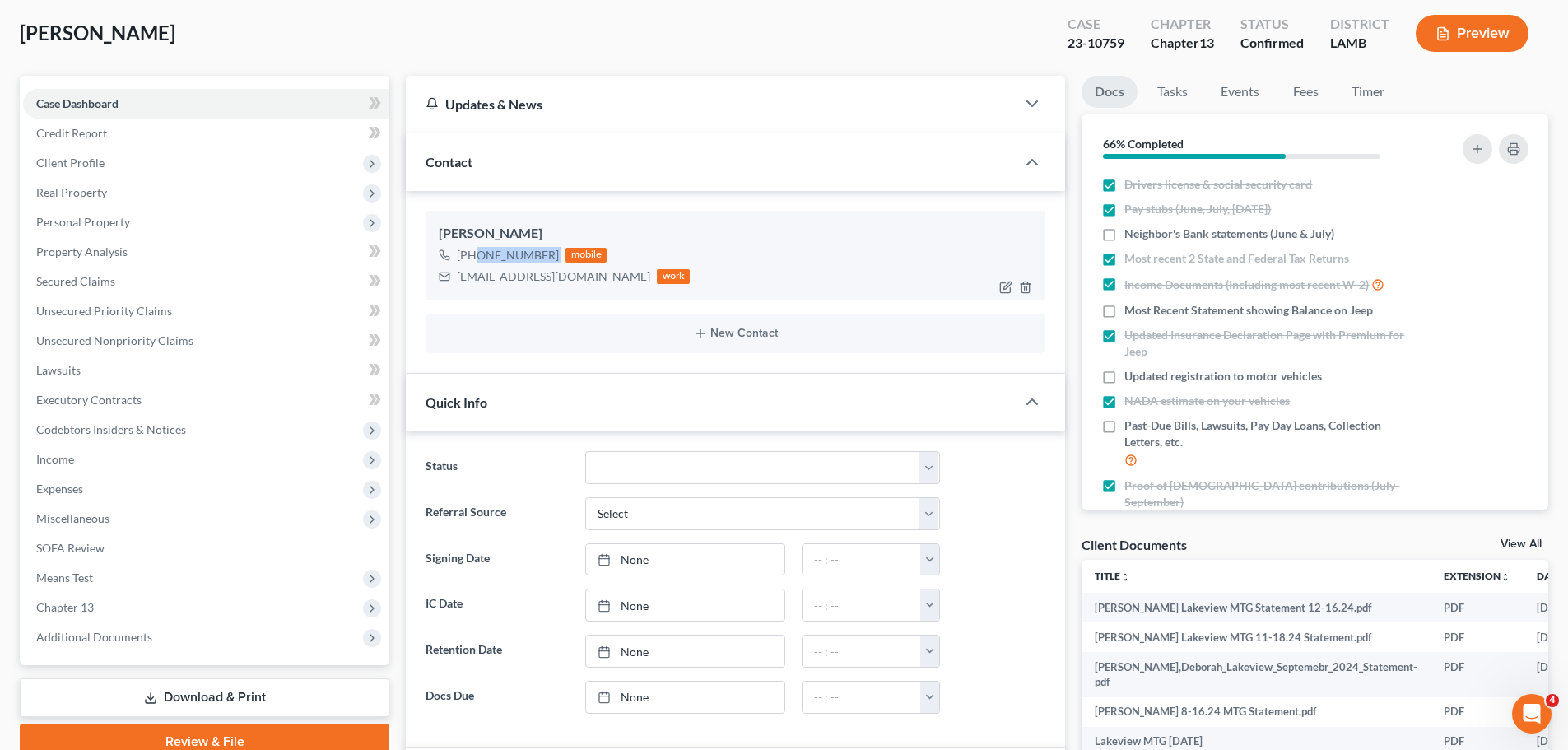
drag, startPoint x: 474, startPoint y: 258, endPoint x: 559, endPoint y: 256, distance: 85.0
click at [559, 256] on div "+1 (225) 326-7147 mobile" at bounding box center [564, 255] width 251 height 21
copy div "(225) 326-7147"
drag, startPoint x: 457, startPoint y: 279, endPoint x: 571, endPoint y: 267, distance: 114.6
click at [571, 268] on div "dlquinn1@hotmail.com" at bounding box center [554, 276] width 193 height 16
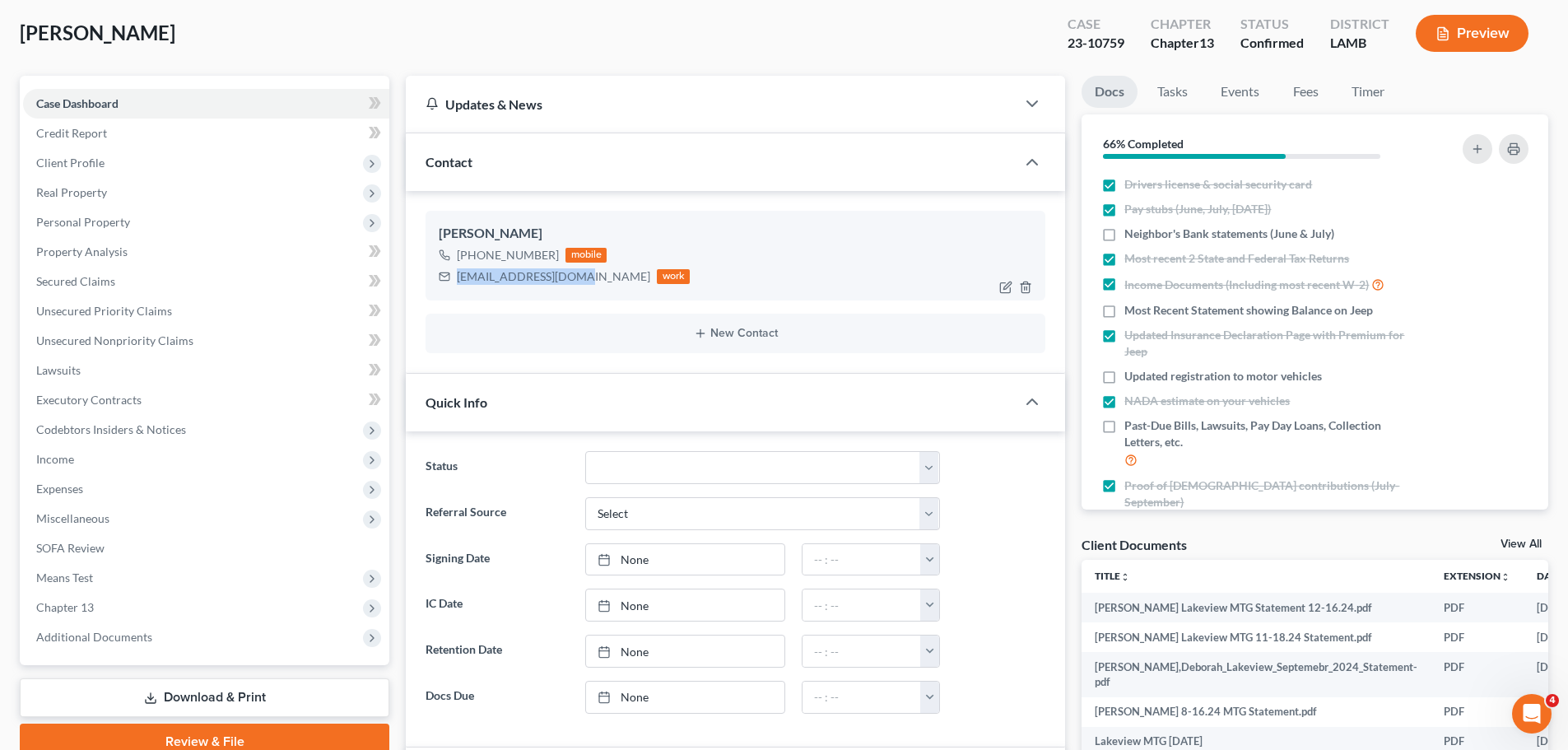
copy div "dlquinn1@hotmail.com"
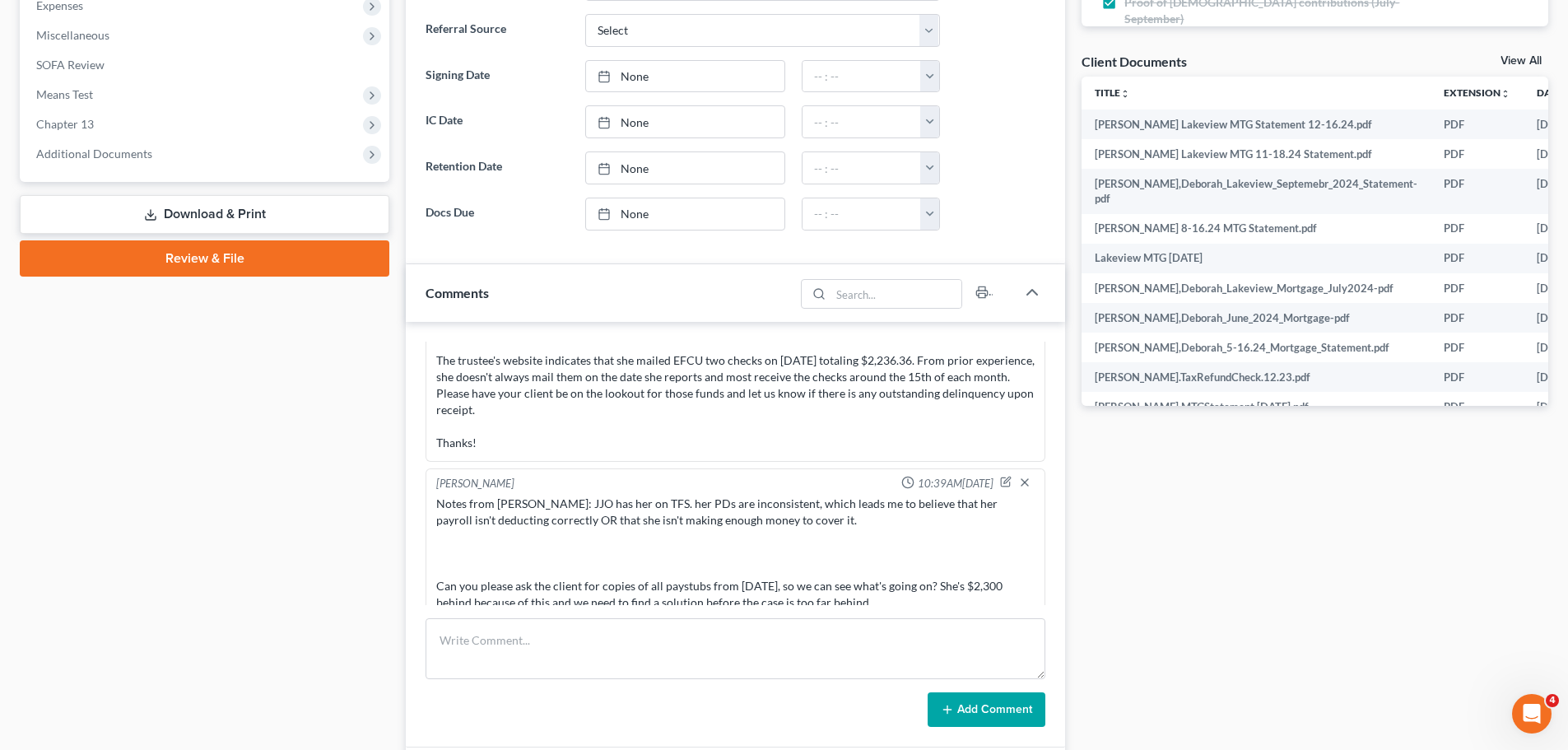
scroll to position [576, 0]
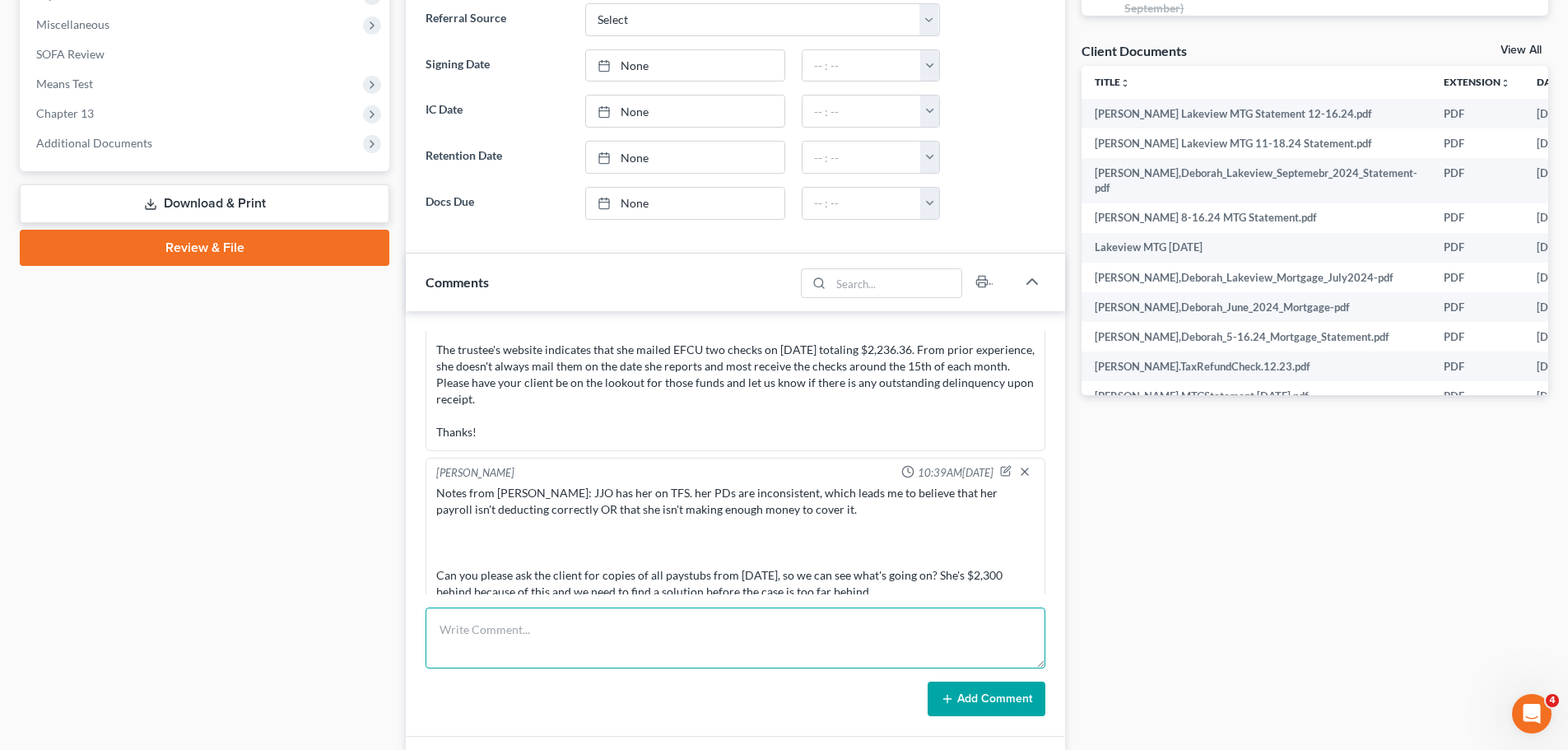
click at [539, 629] on textarea at bounding box center [735, 638] width 620 height 61
type textarea "D"
type textarea "Connected with Donna. She should be sending me the stubs here by the end of the…"
click at [951, 702] on icon at bounding box center [947, 699] width 13 height 13
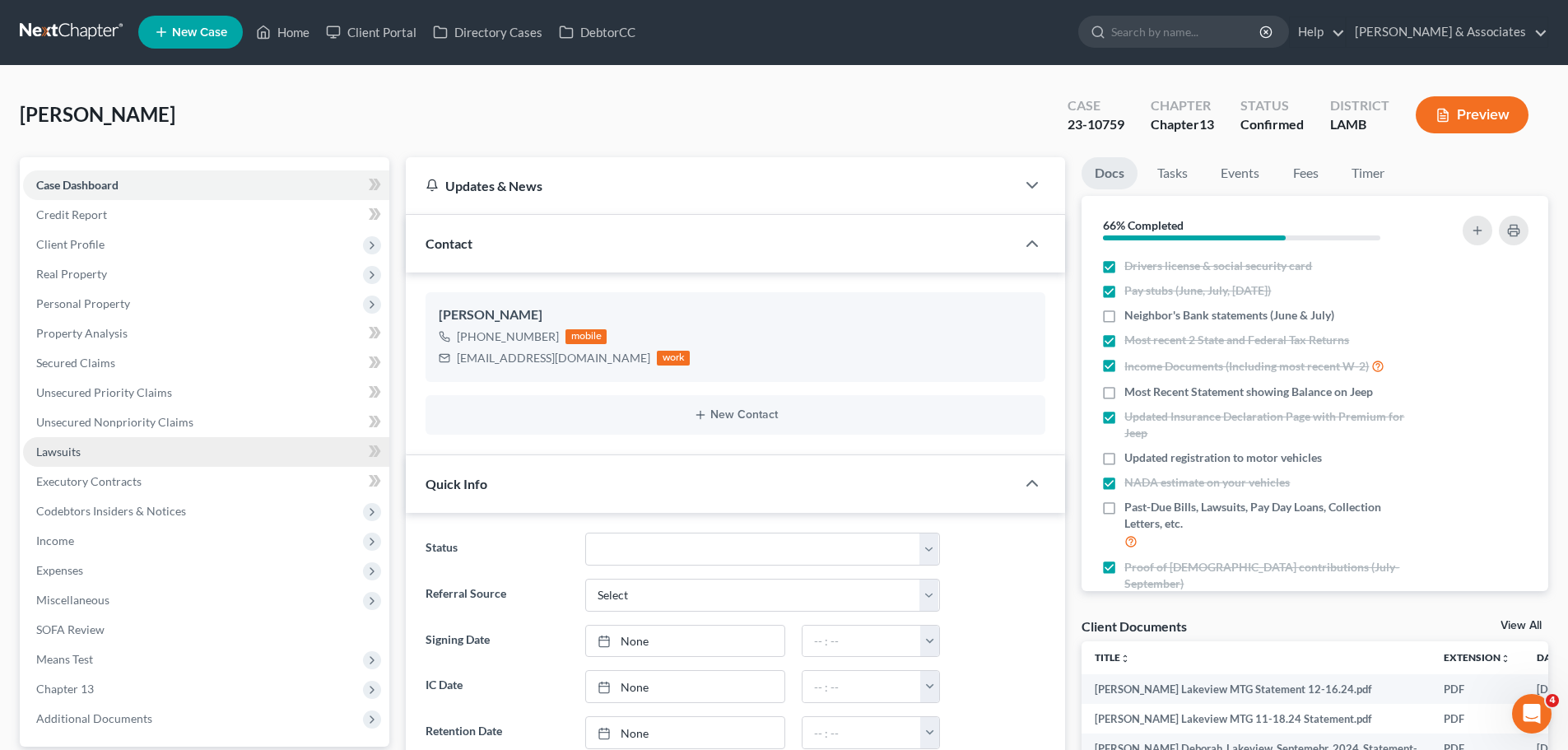
scroll to position [0, 0]
click at [285, 28] on link "Home" at bounding box center [282, 33] width 70 height 29
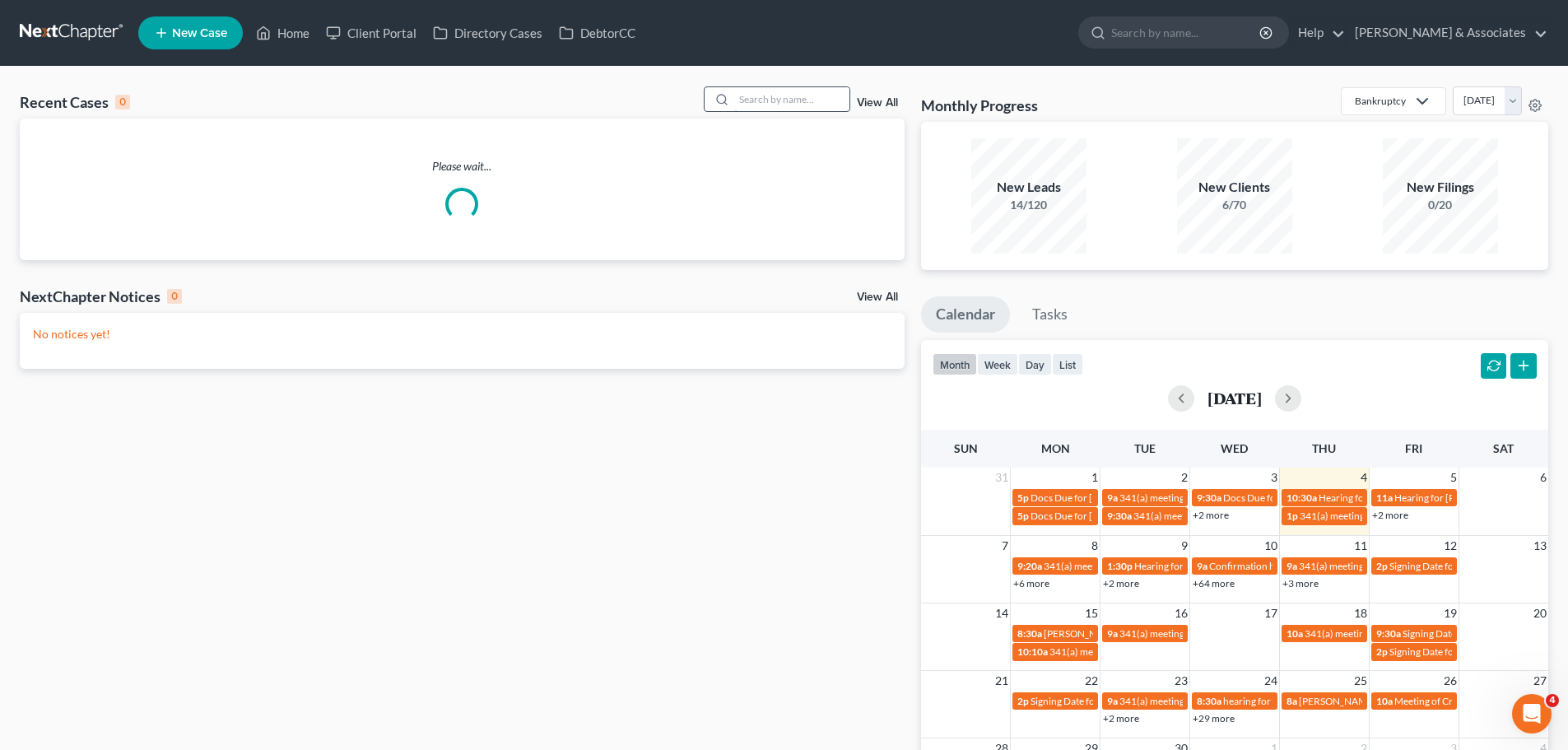
click at [777, 101] on input "search" at bounding box center [792, 99] width 115 height 24
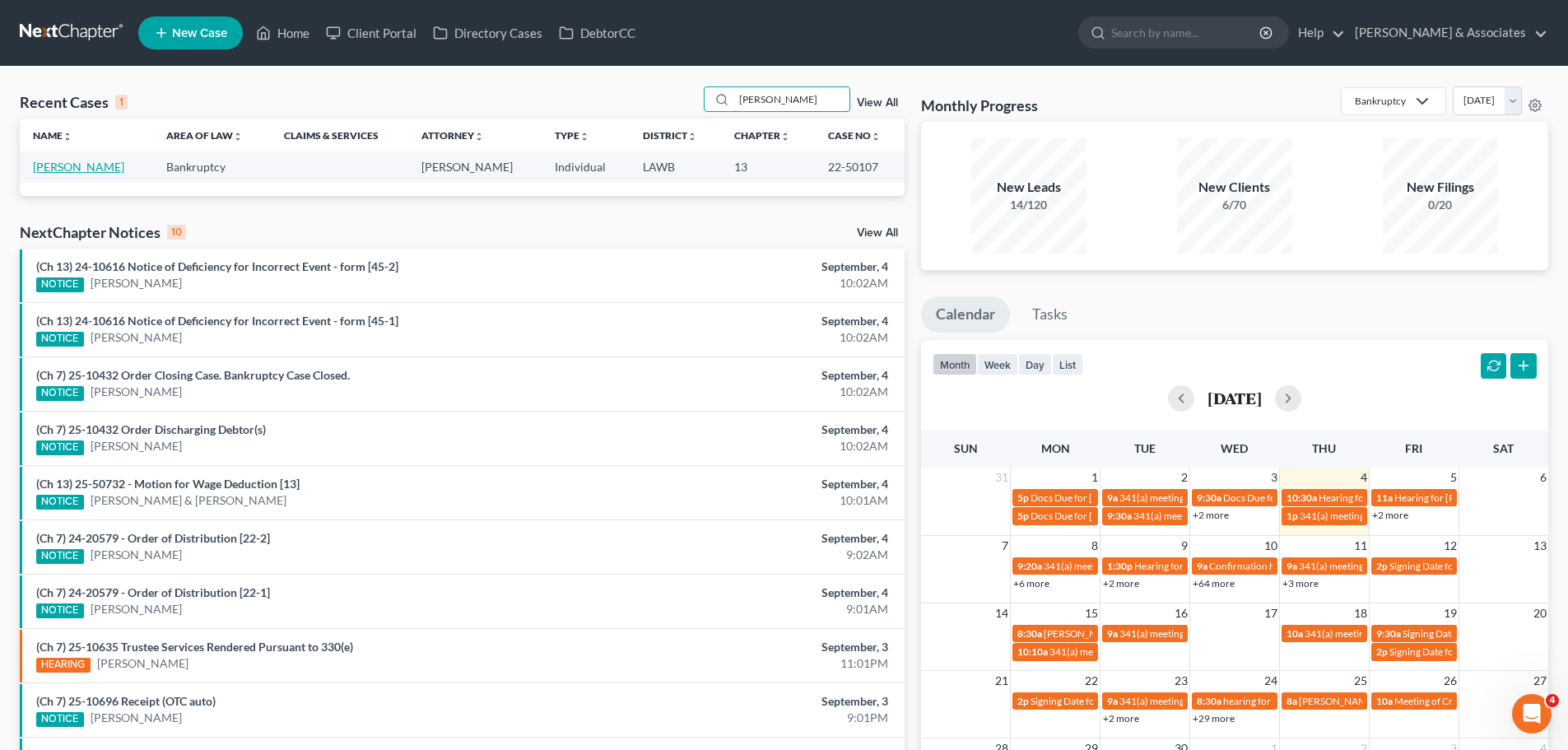
type input "donna morris"
click at [63, 172] on link "Morris, Donna" at bounding box center [78, 166] width 91 height 14
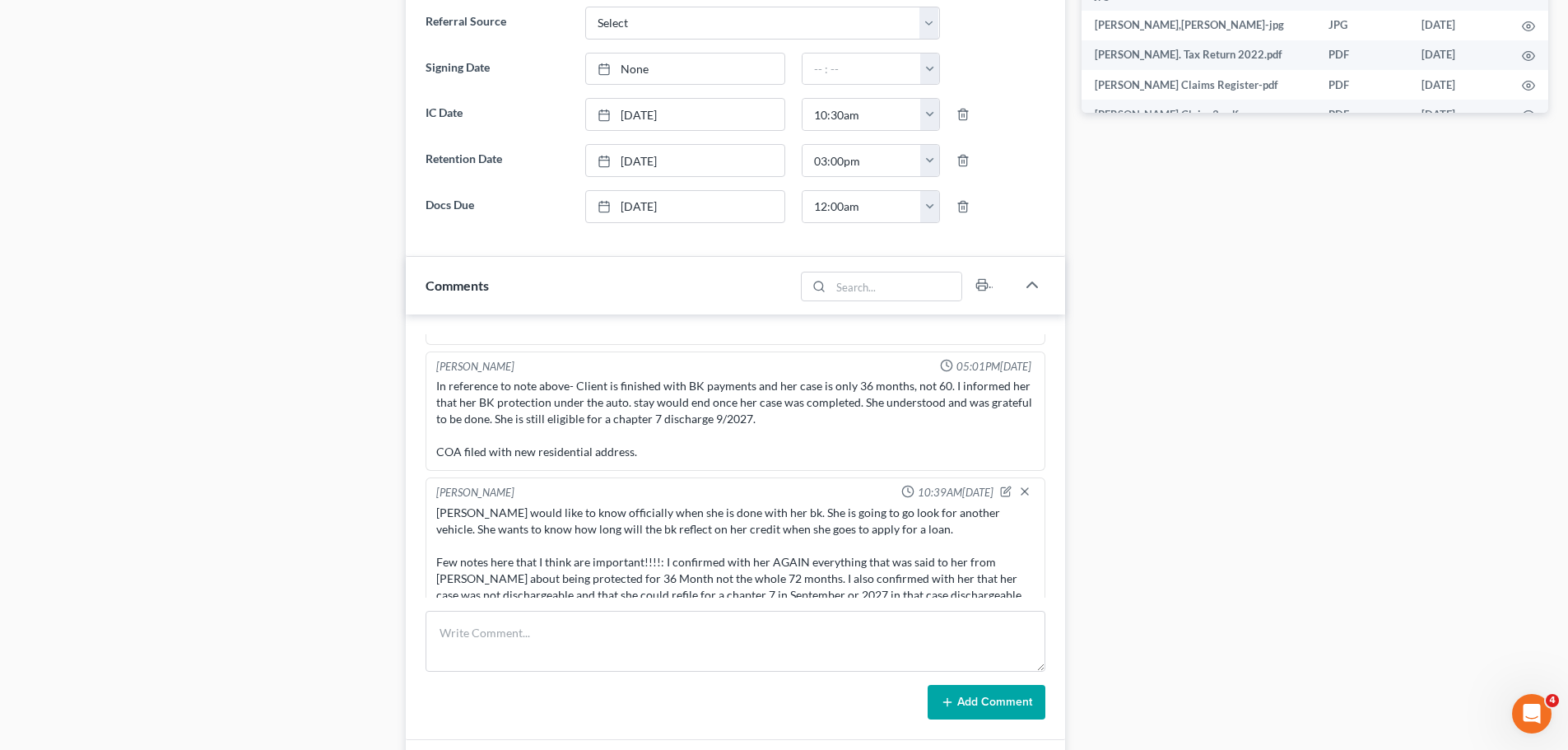
scroll to position [905, 0]
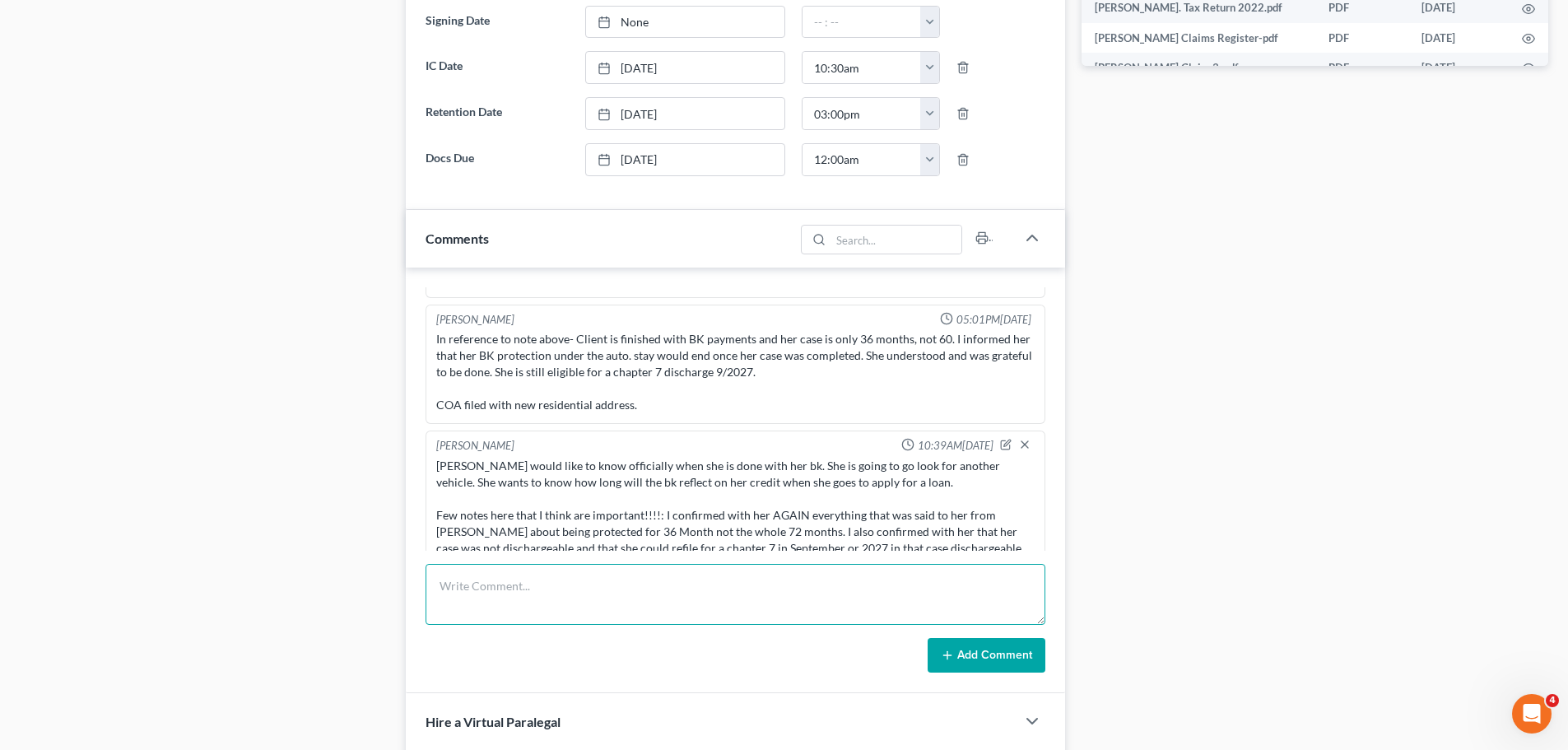
click at [487, 599] on textarea at bounding box center [735, 594] width 620 height 61
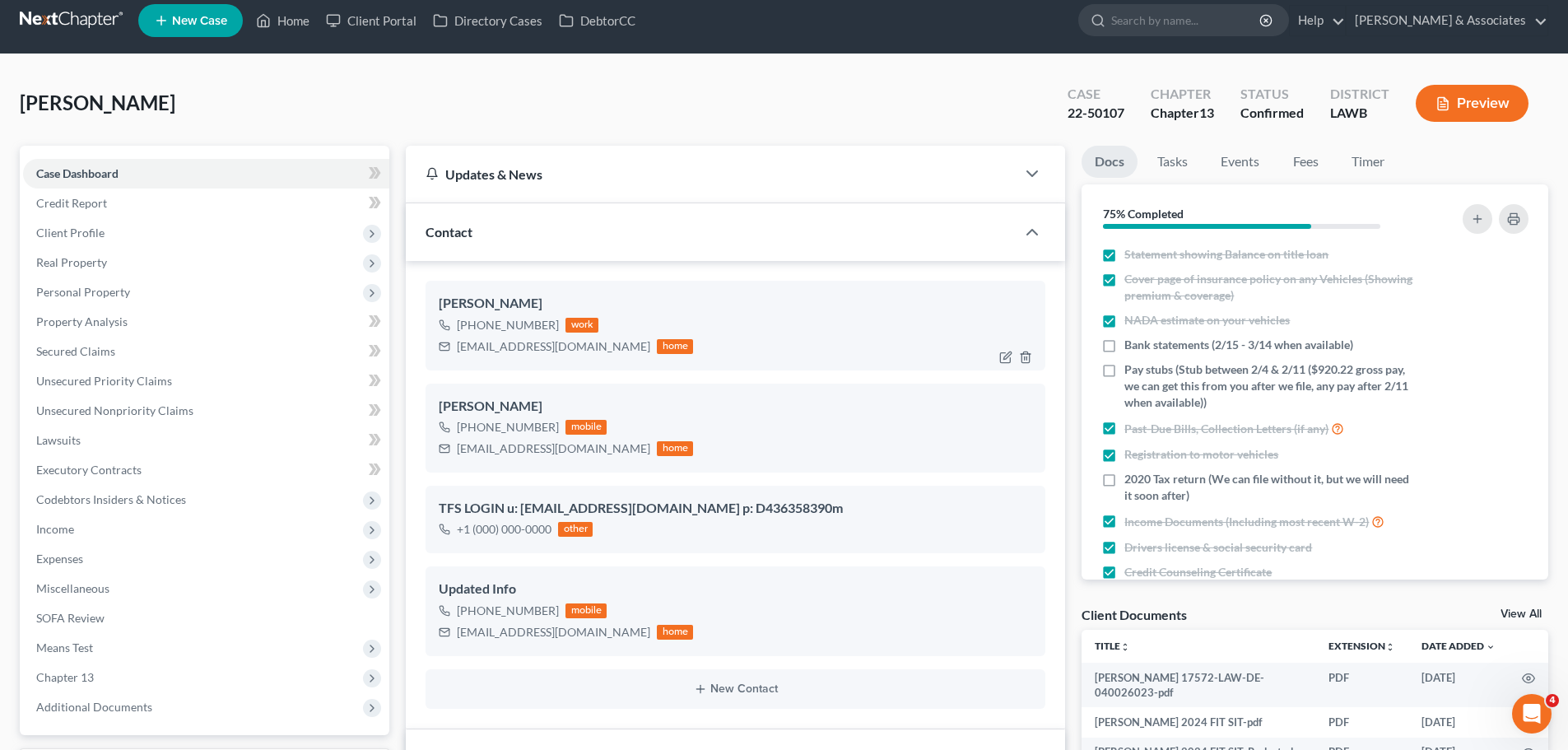
scroll to position [0, 0]
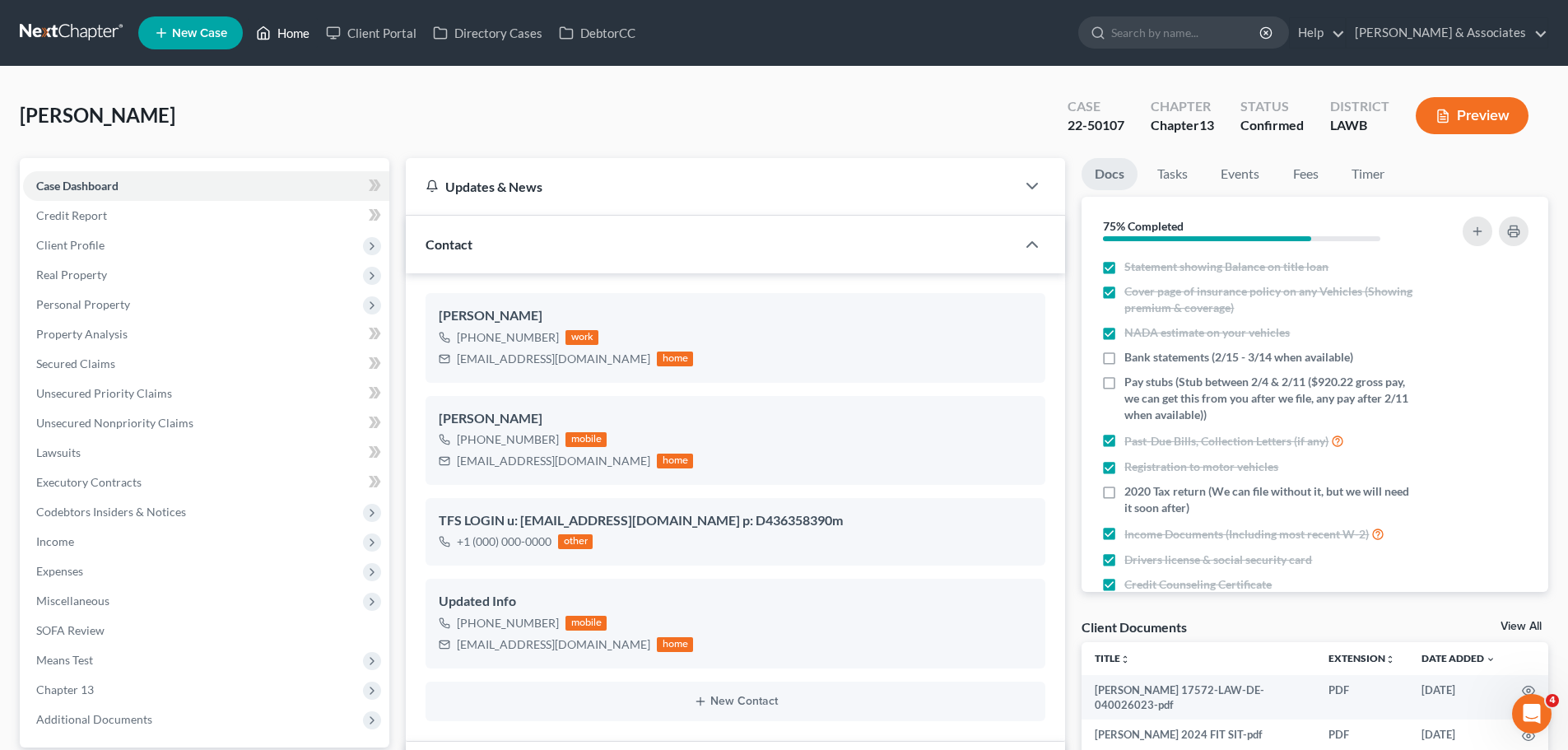
drag, startPoint x: 298, startPoint y: 26, endPoint x: 389, endPoint y: 214, distance: 208.9
click at [298, 26] on link "Home" at bounding box center [282, 33] width 70 height 29
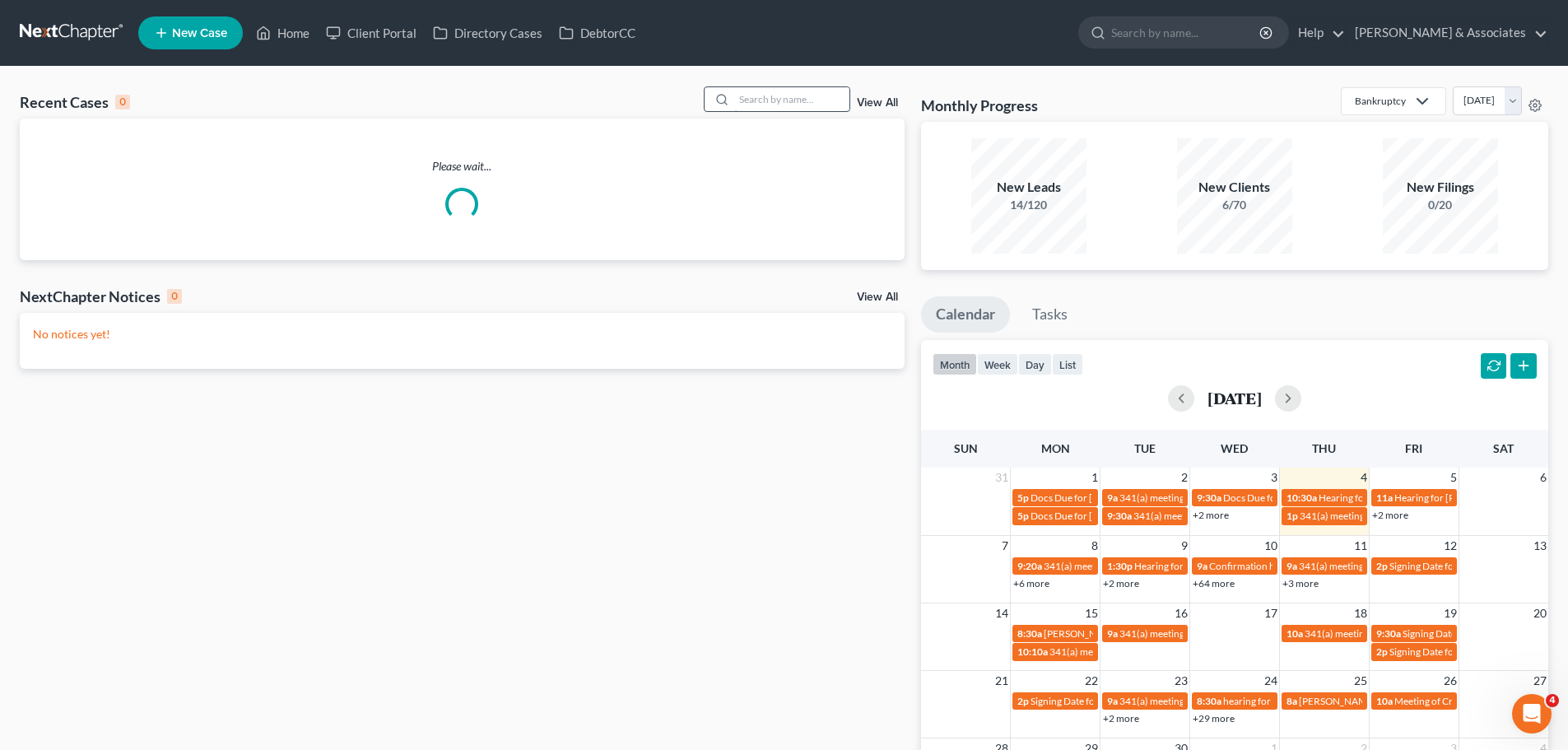
click at [737, 95] on input "search" at bounding box center [792, 99] width 115 height 24
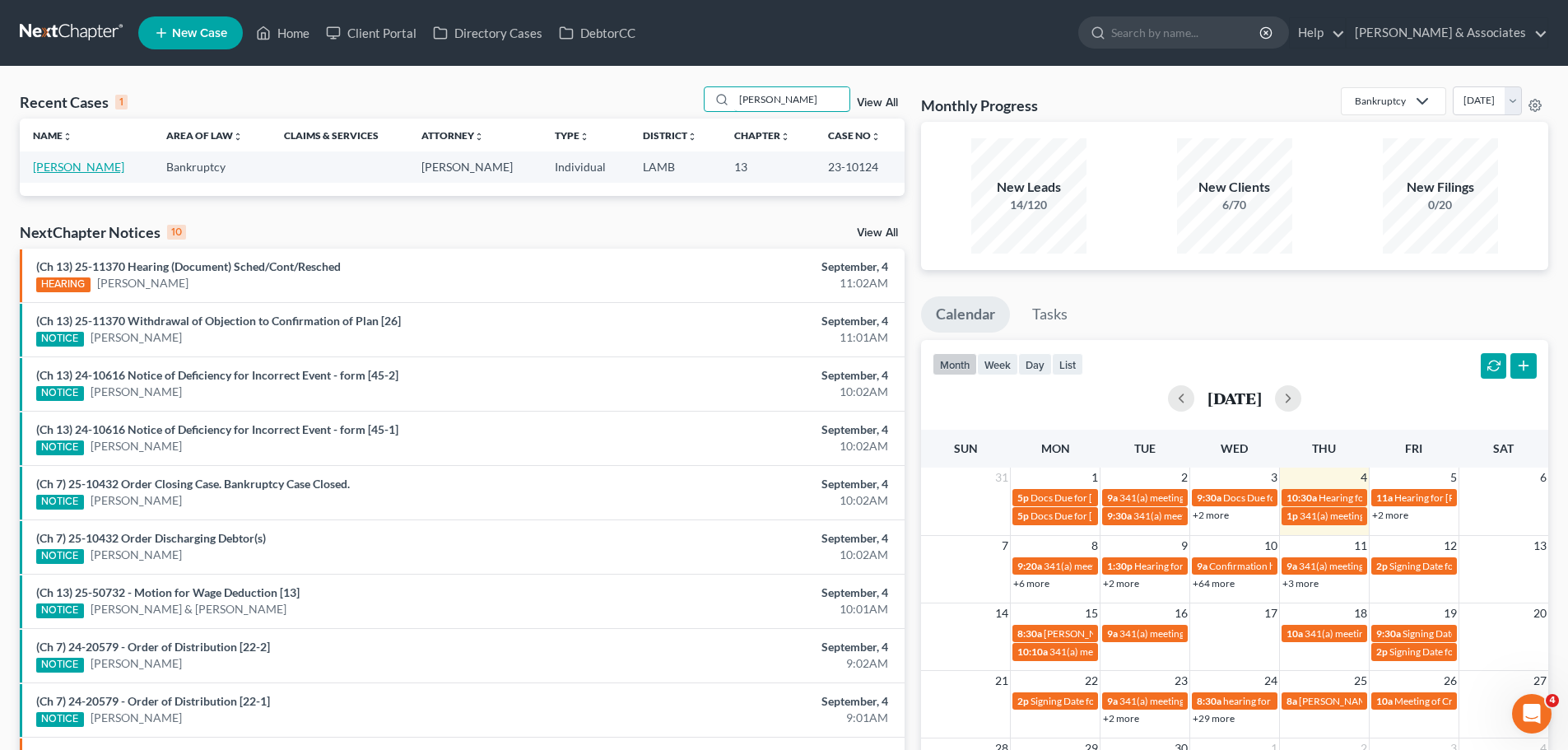
type input "angela brooks"
click at [50, 163] on link "Brooks, Angela" at bounding box center [78, 166] width 91 height 14
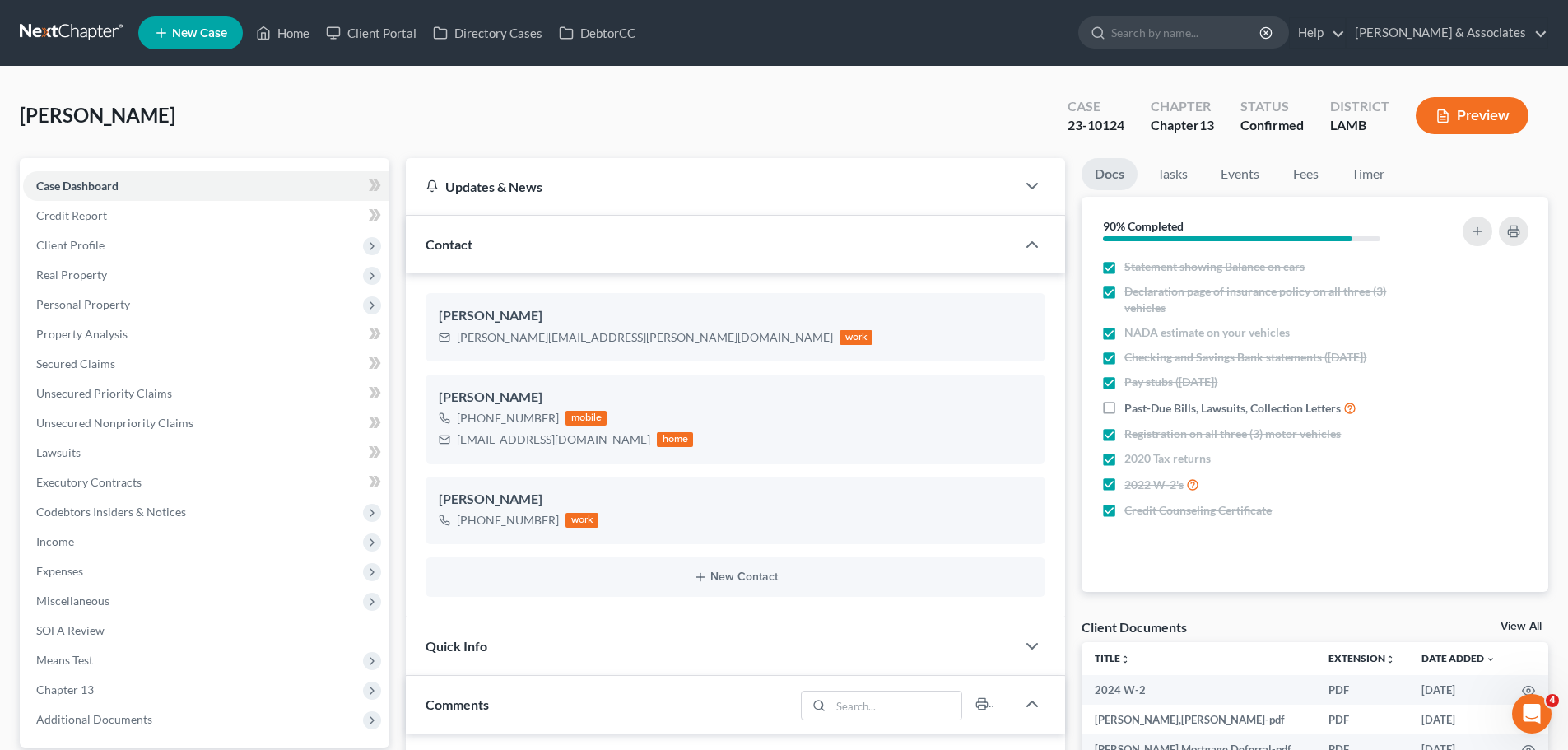
scroll to position [2160, 0]
click at [77, 687] on span "Chapter 13" at bounding box center [65, 689] width 57 height 14
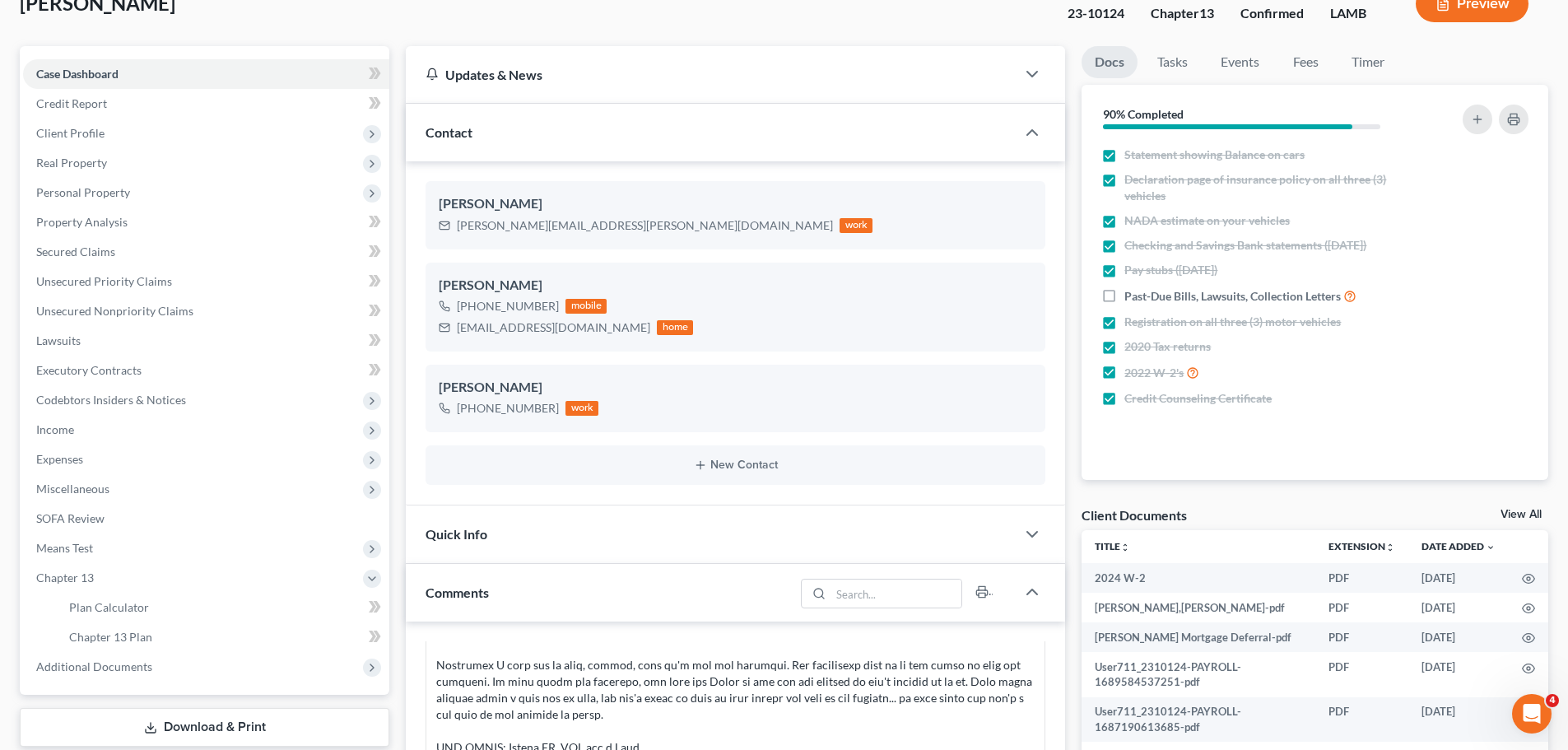
scroll to position [164, 0]
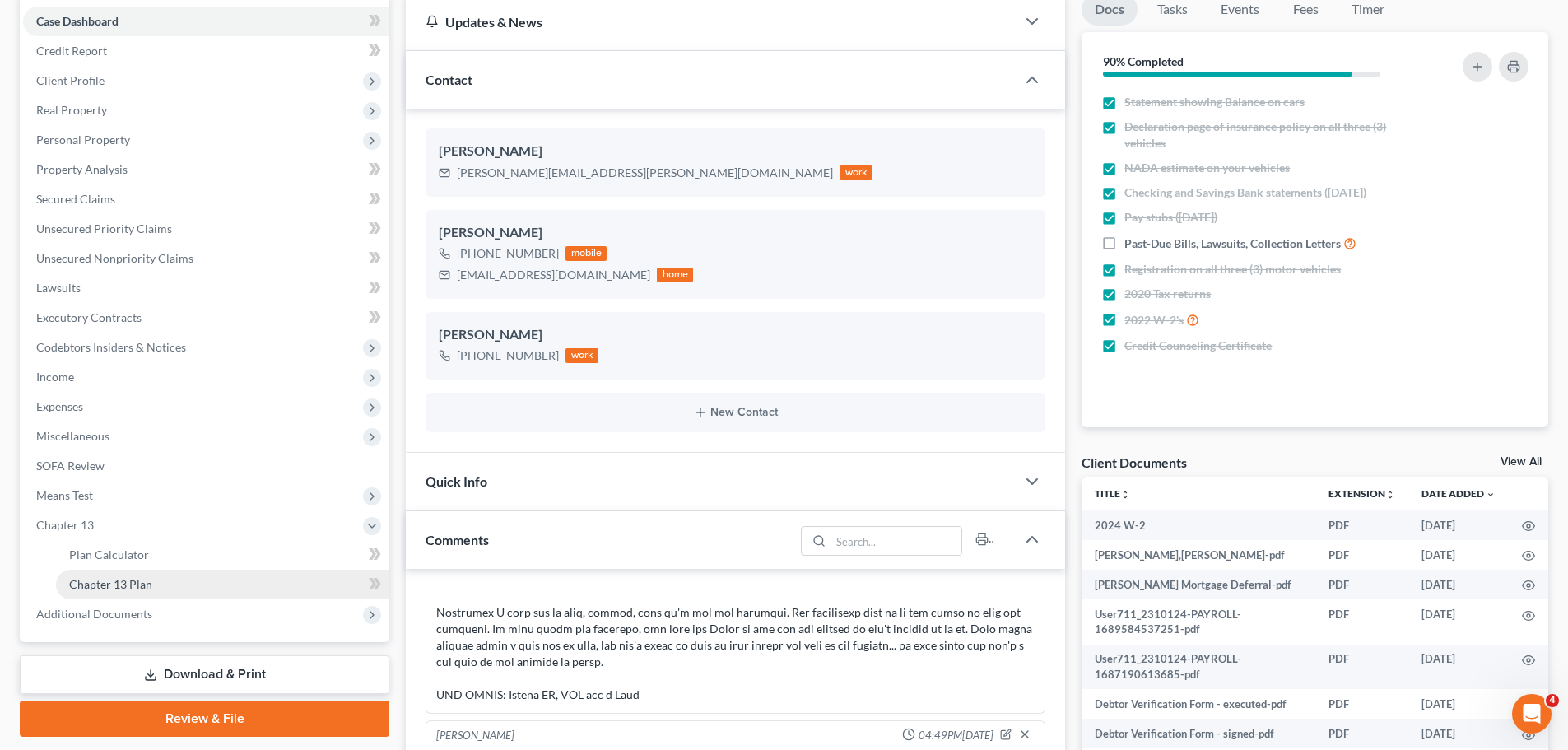
click at [149, 587] on span "Chapter 13 Plan" at bounding box center [110, 583] width 83 height 14
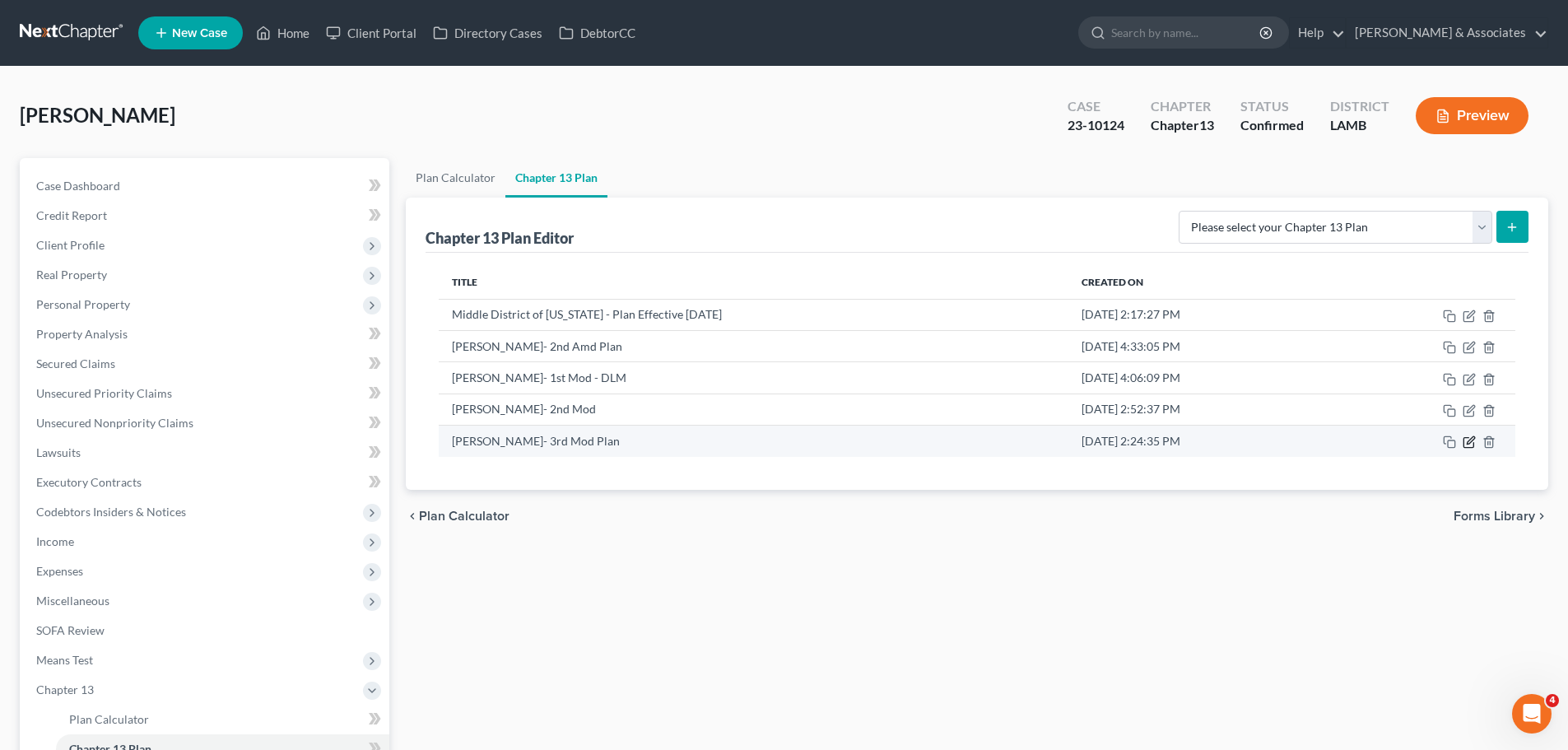
click at [1465, 441] on icon "button" at bounding box center [1469, 442] width 13 height 13
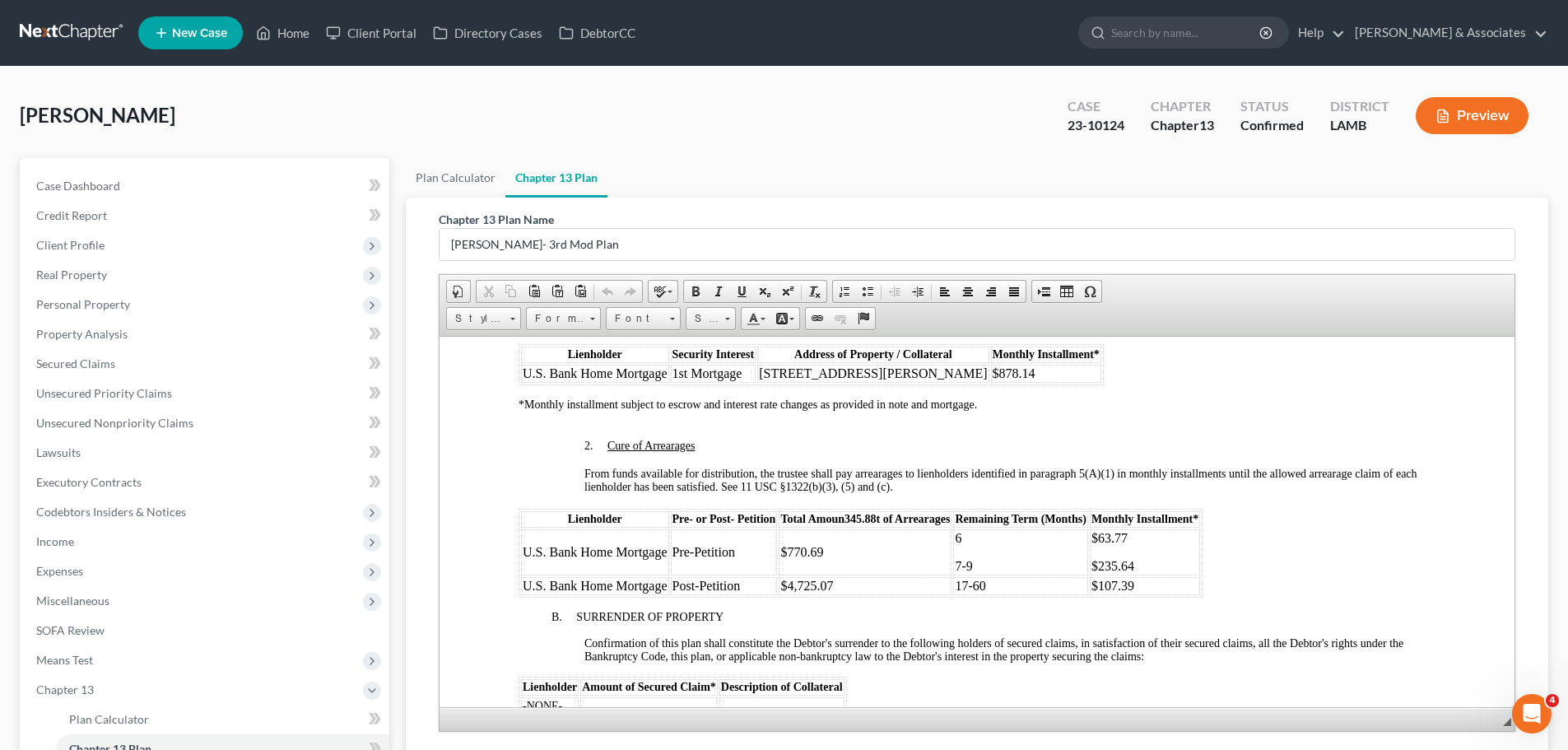
scroll to position [1810, 0]
